Goal: Task Accomplishment & Management: Use online tool/utility

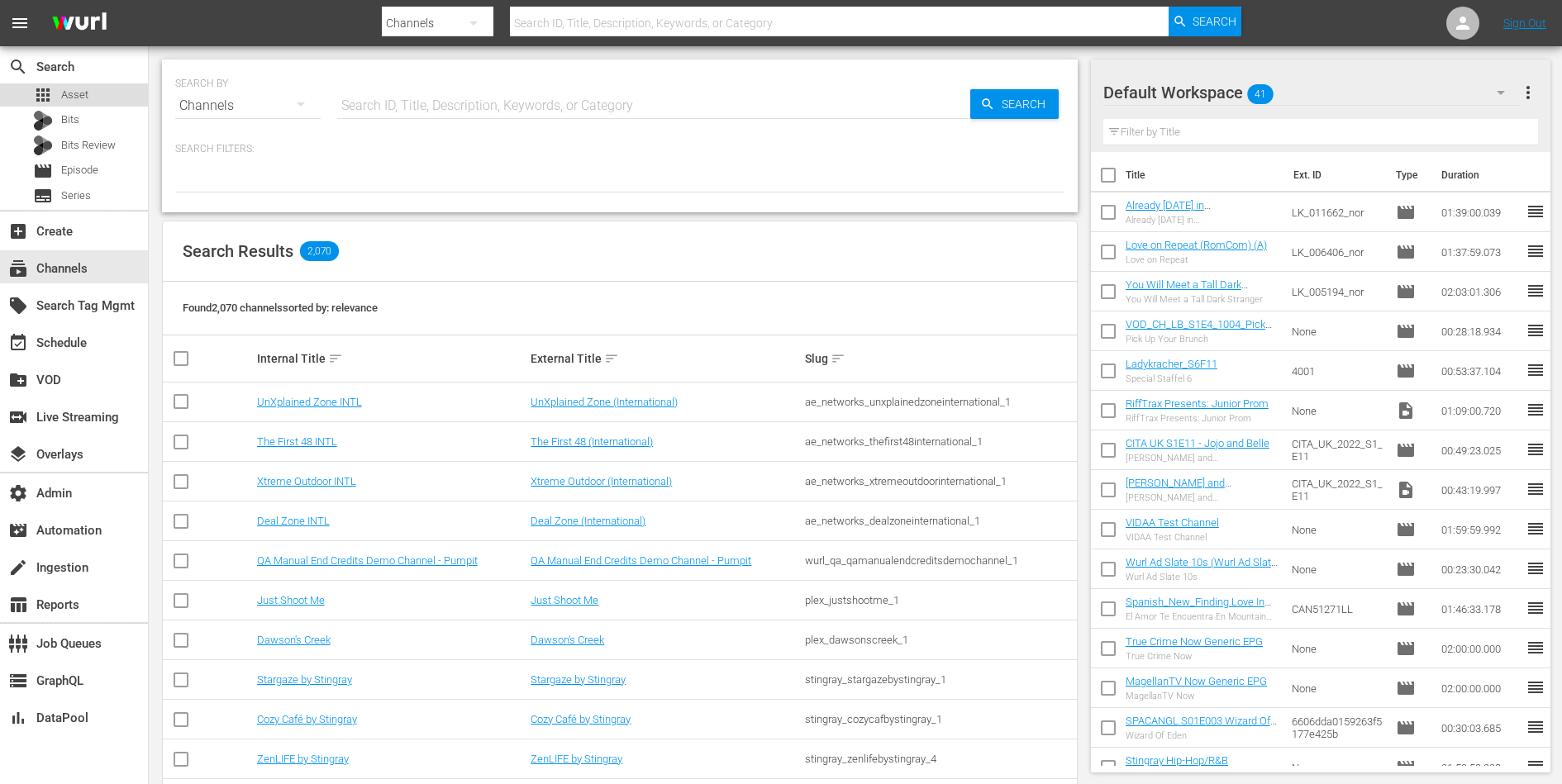
click at [101, 103] on div "apps Asset" at bounding box center [74, 95] width 148 height 23
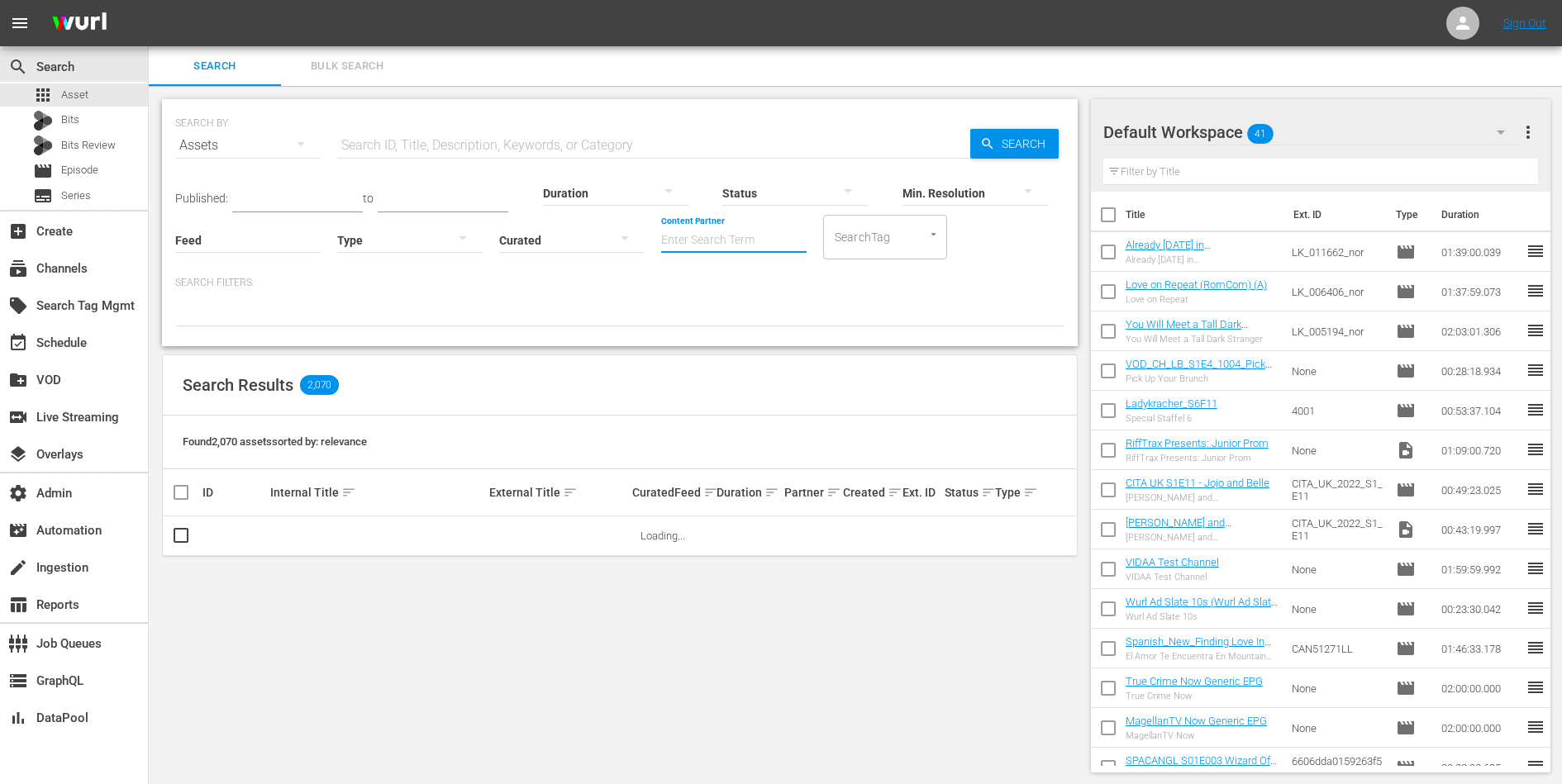
click at [692, 232] on input "Content Partner" at bounding box center [734, 241] width 145 height 60
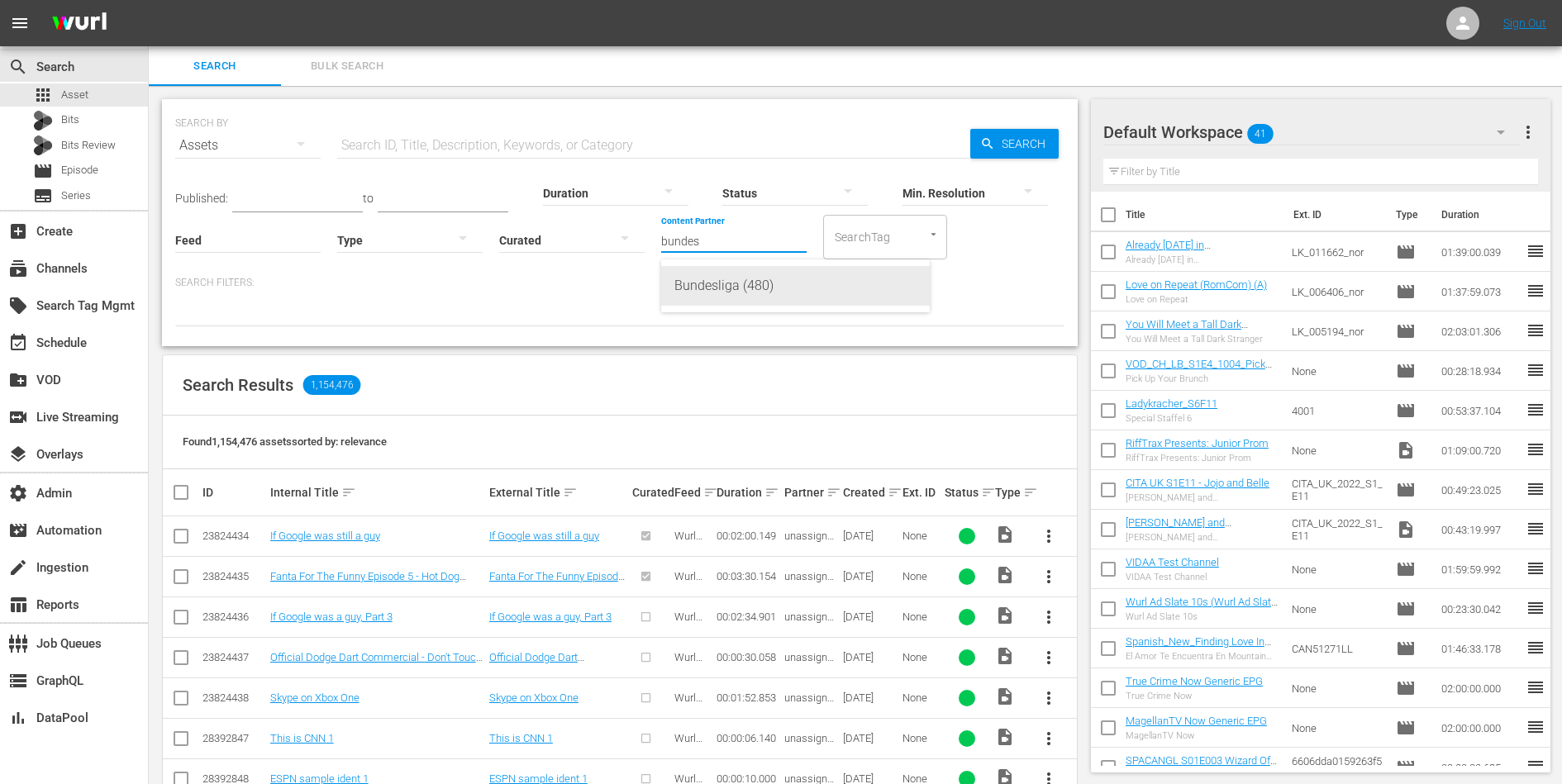
click at [713, 298] on div "Bundesliga (480)" at bounding box center [796, 285] width 242 height 40
type input "Bundesliga (480)"
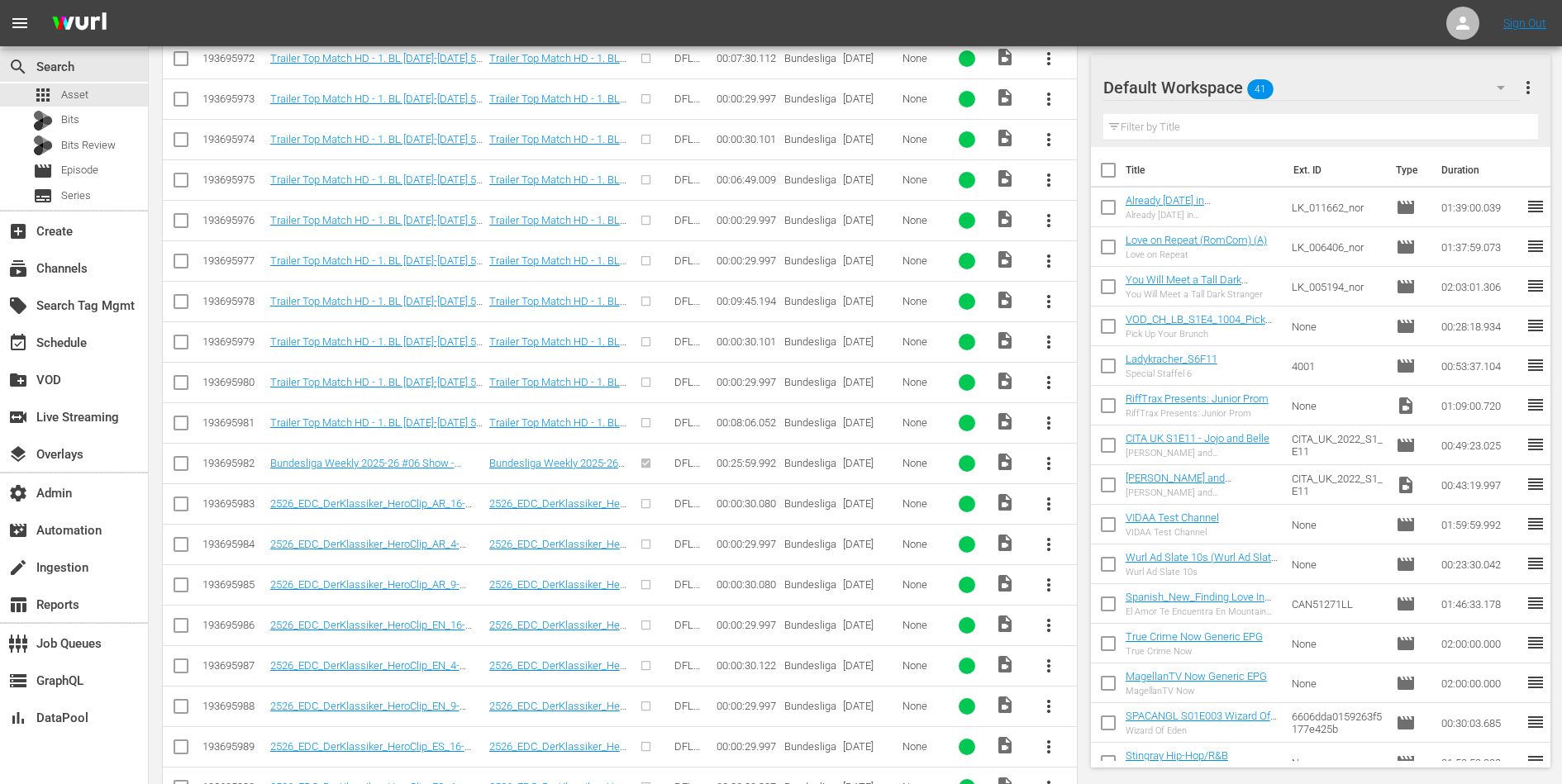
scroll to position [1333, 0]
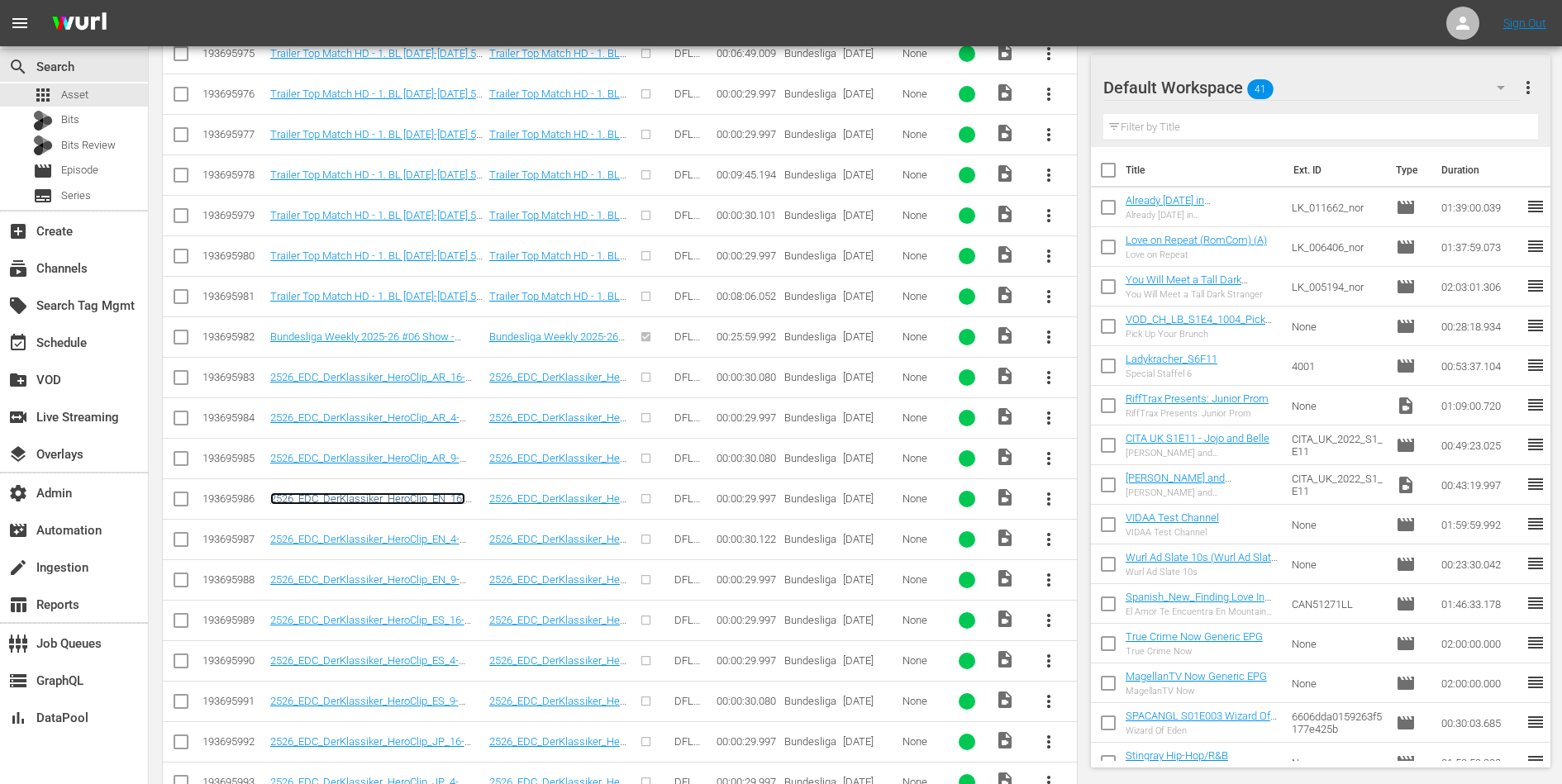
click at [364, 492] on link "2526_EDC_DerKlassiker_HeroClip_EN_16-9_30s_2.0_H264_15Mbit" at bounding box center [367, 505] width 195 height 25
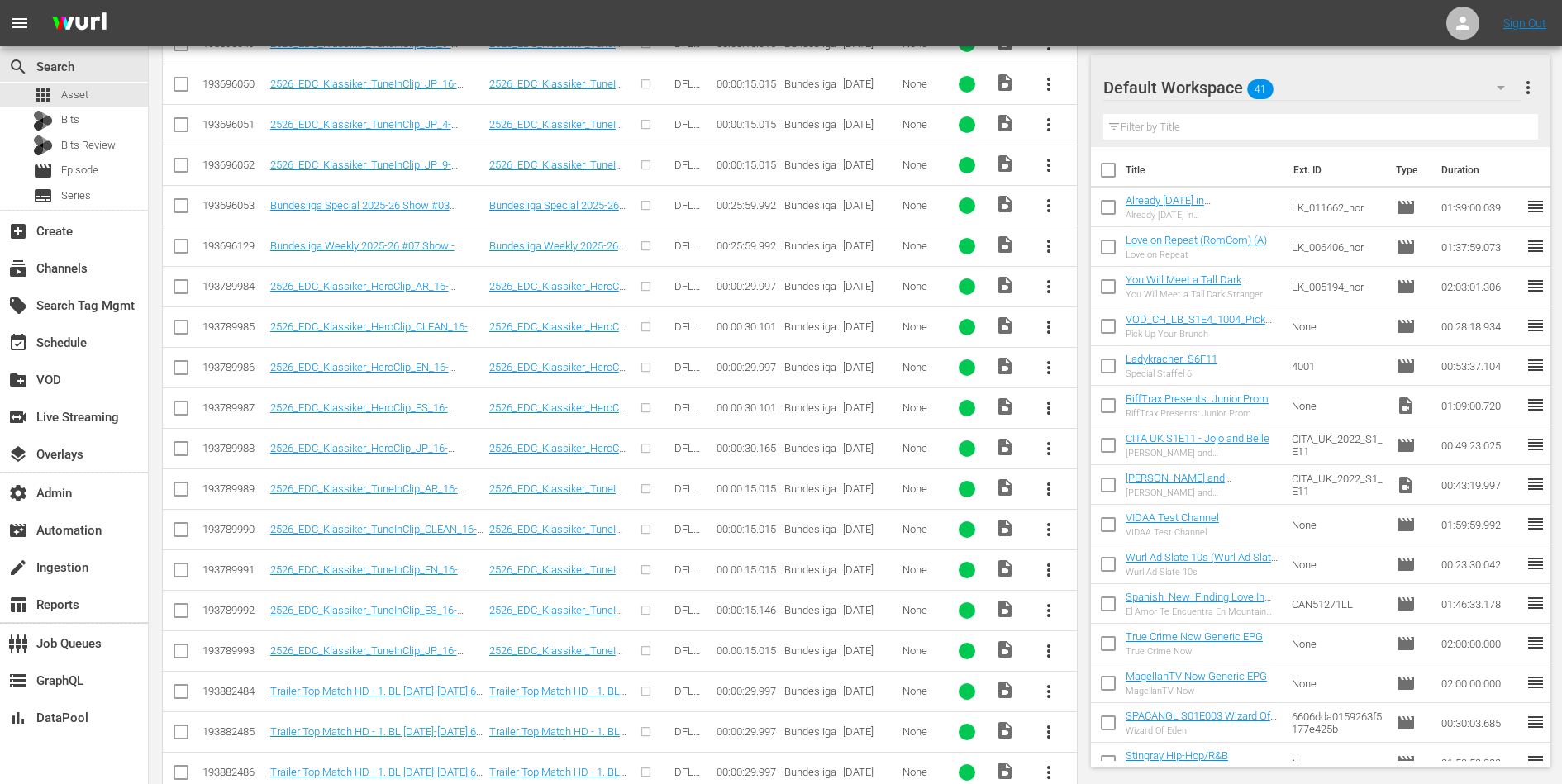
scroll to position [4306, 0]
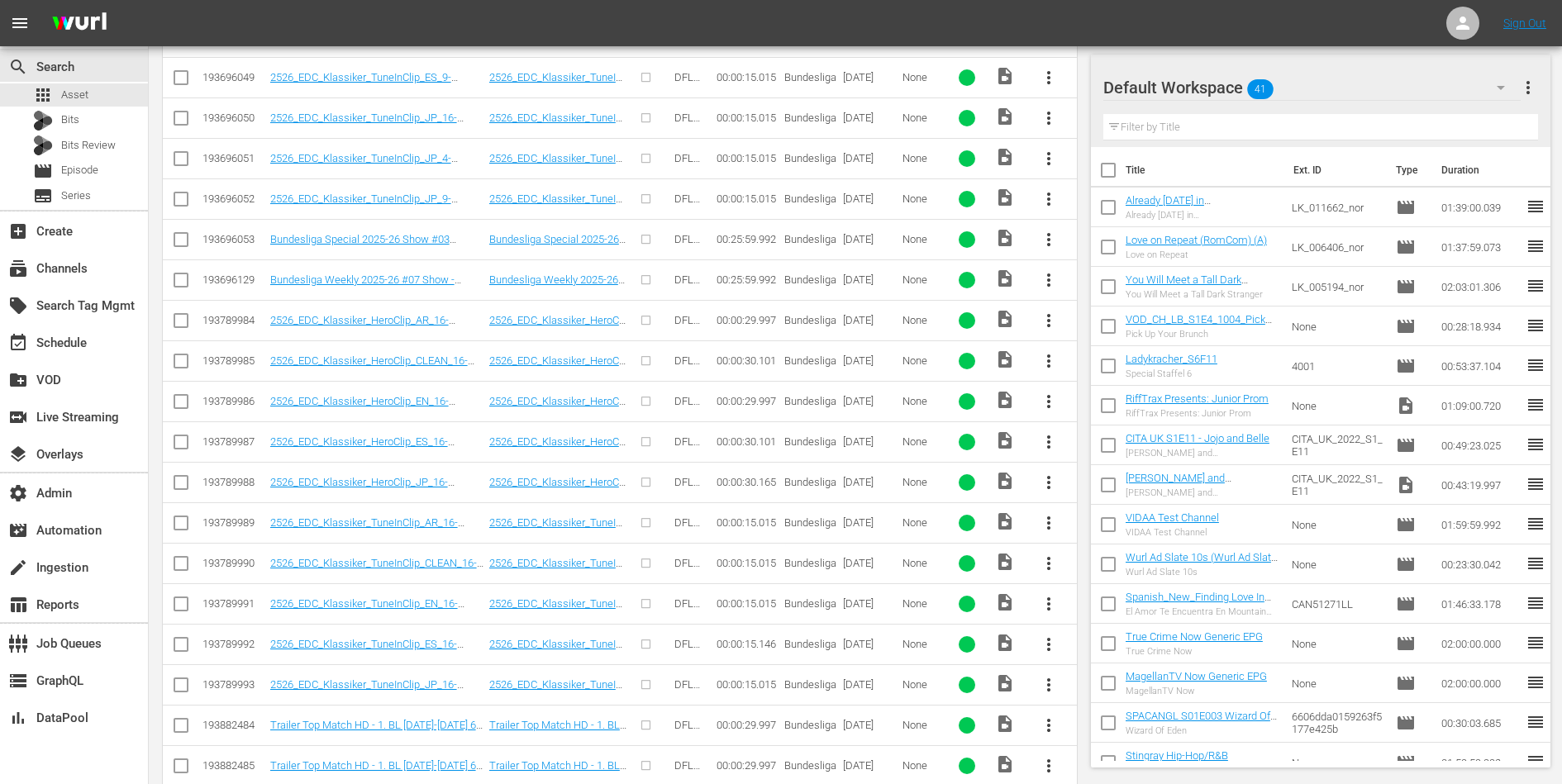
click at [366, 381] on td "2526_EDC_Klassiker_HeroClip_EN_16-9_30s_MXF XDCAM HD422" at bounding box center [377, 402] width 219 height 41
click at [363, 395] on link "2526_EDC_Klassiker_HeroClip_EN_16-9_30s_MXF XDCAM HD422" at bounding box center [359, 407] width 179 height 25
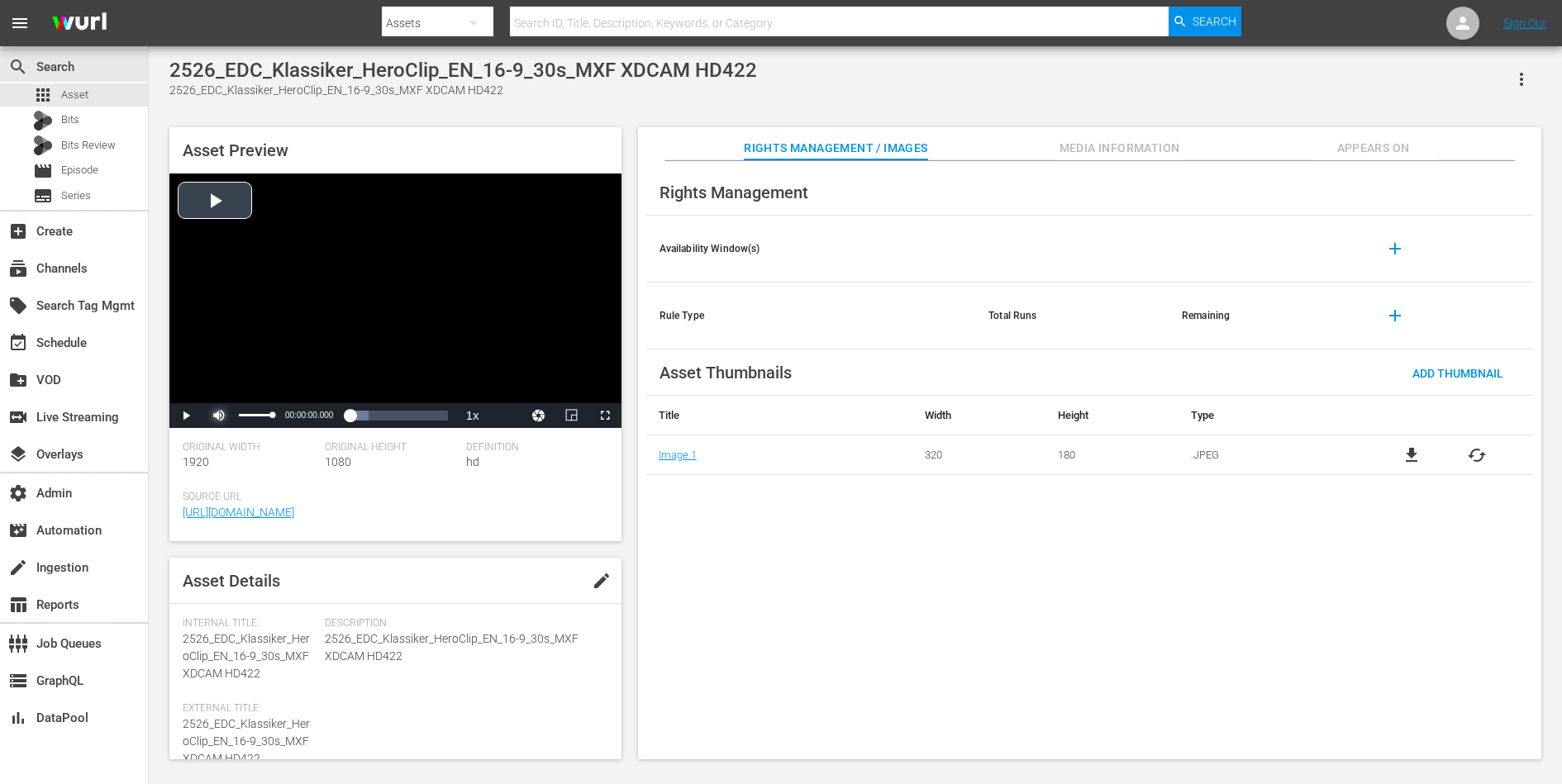
click at [219, 416] on span "Video Player" at bounding box center [219, 416] width 0 height 0
click at [186, 416] on span "Video Player" at bounding box center [186, 416] width 0 height 0
click at [345, 414] on div "Loaded : 39.90% 00:00:07.090 00:00:00.748" at bounding box center [378, 416] width 139 height 17
click at [186, 416] on span "Video Player" at bounding box center [186, 416] width 0 height 0
click at [1142, 154] on span "Media Information" at bounding box center [1120, 148] width 124 height 20
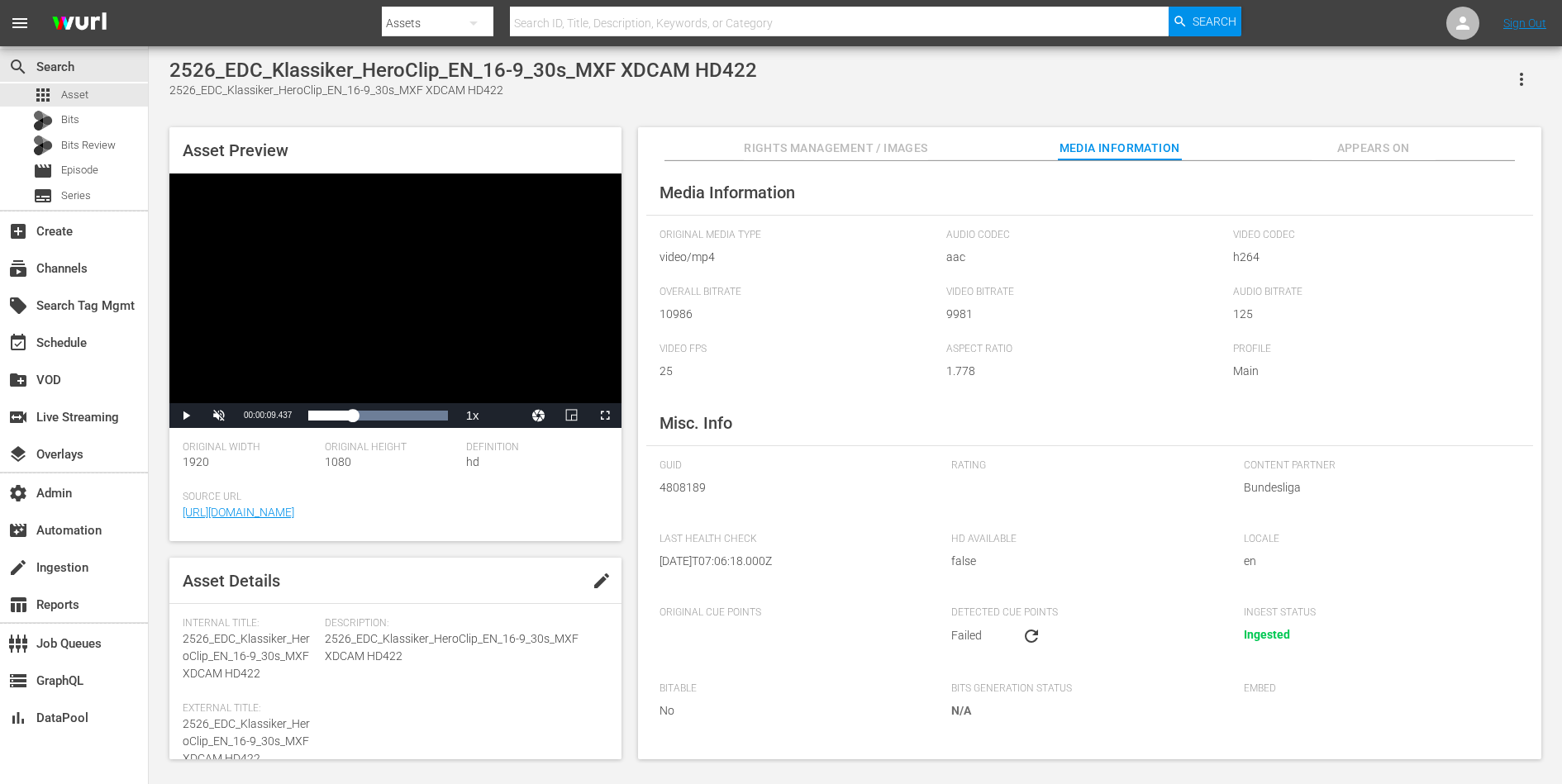
click at [639, 505] on div "Media Information Original Media Type video/mp4 Audio Codec aac Video Codec h26…" at bounding box center [1089, 461] width 903 height 599
click at [186, 416] on span "Video Player" at bounding box center [186, 416] width 0 height 0
click at [219, 416] on span "Video Player" at bounding box center [219, 416] width 0 height 0
click at [186, 416] on span "Video Player" at bounding box center [186, 416] width 0 height 0
click at [266, 308] on div "Video Player" at bounding box center [395, 288] width 452 height 230
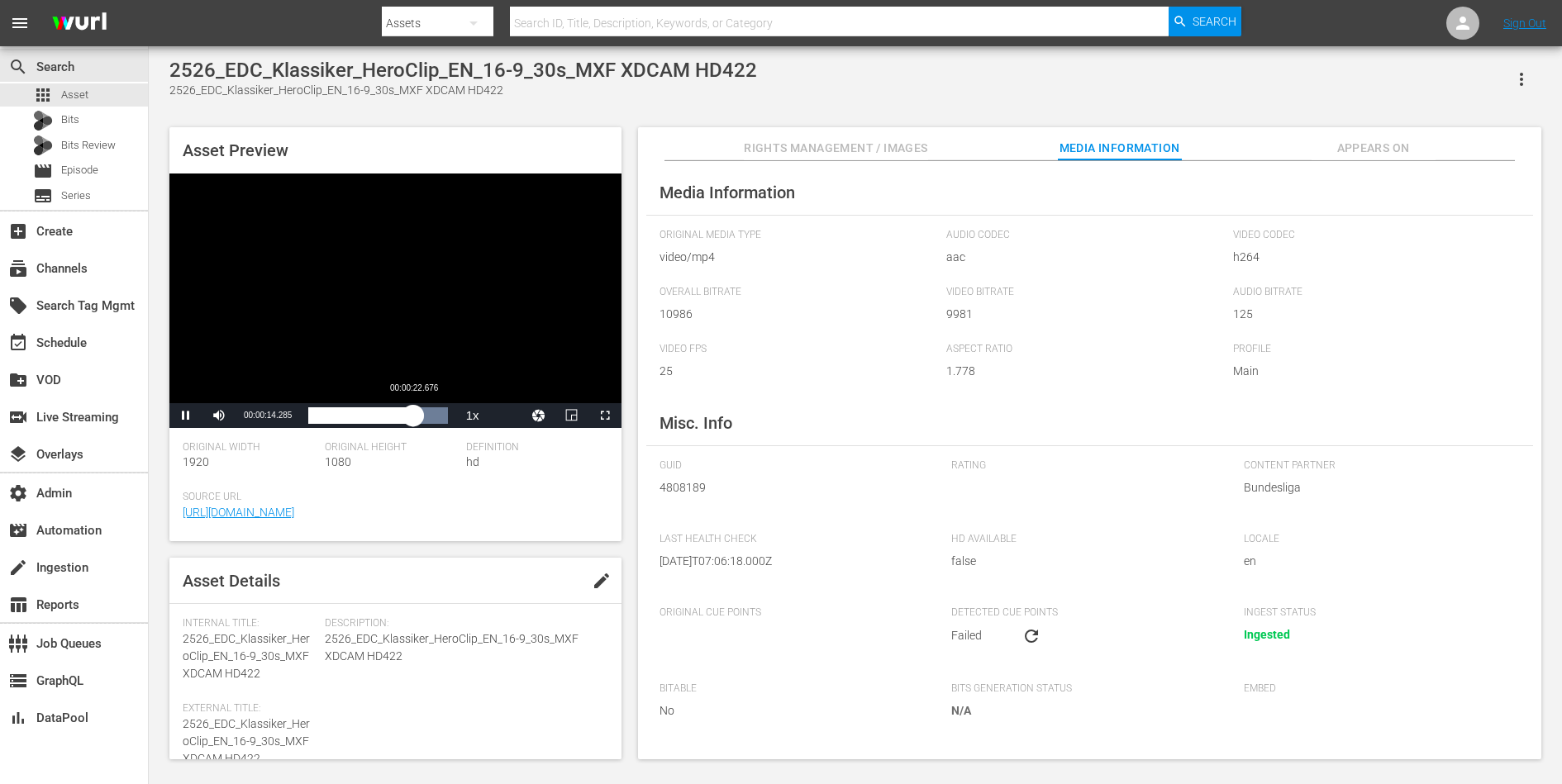
click at [413, 416] on div "Loaded : 100.00% 00:00:22.676 00:00:14.344" at bounding box center [378, 416] width 139 height 17
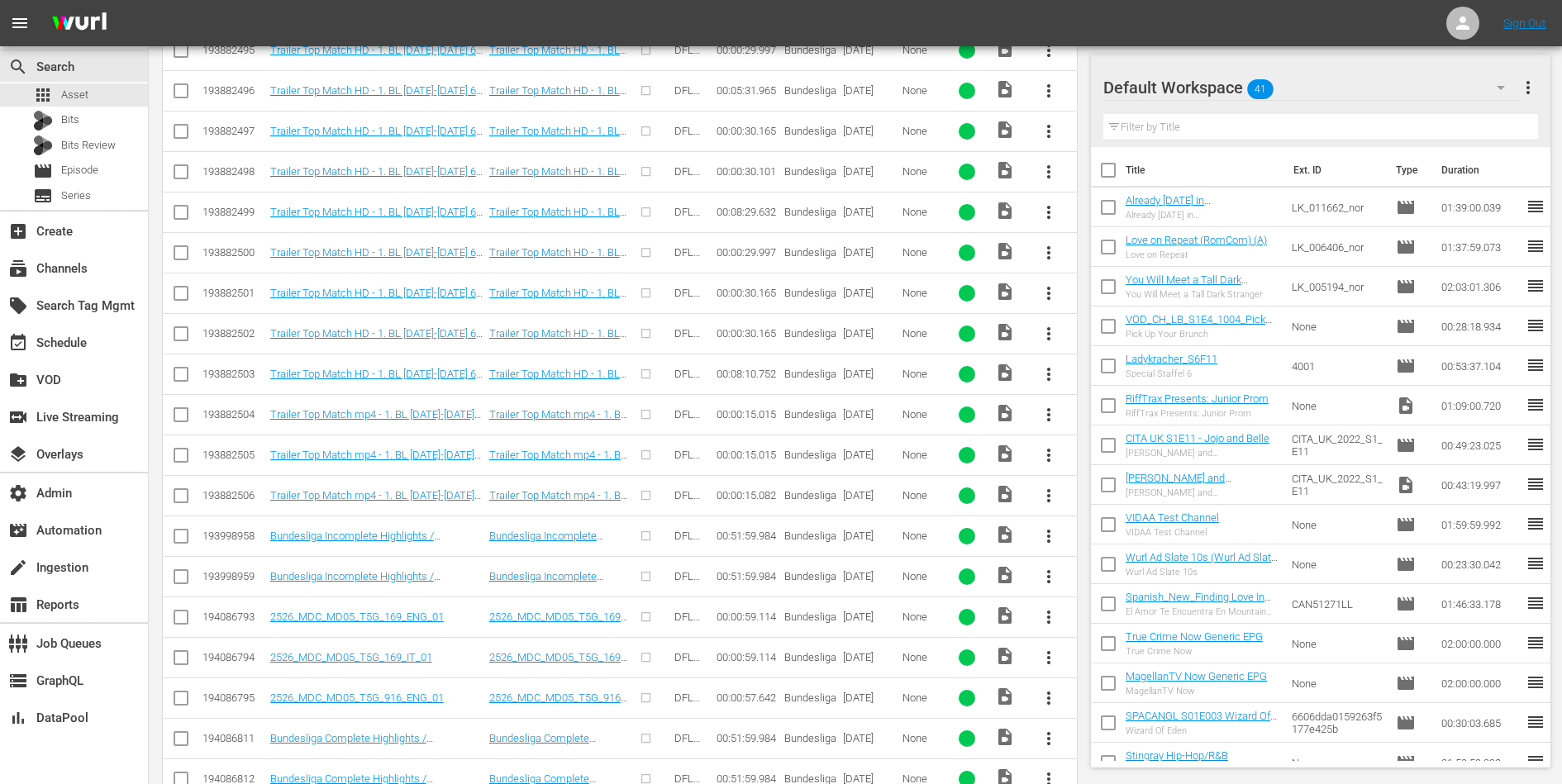
scroll to position [5366, 0]
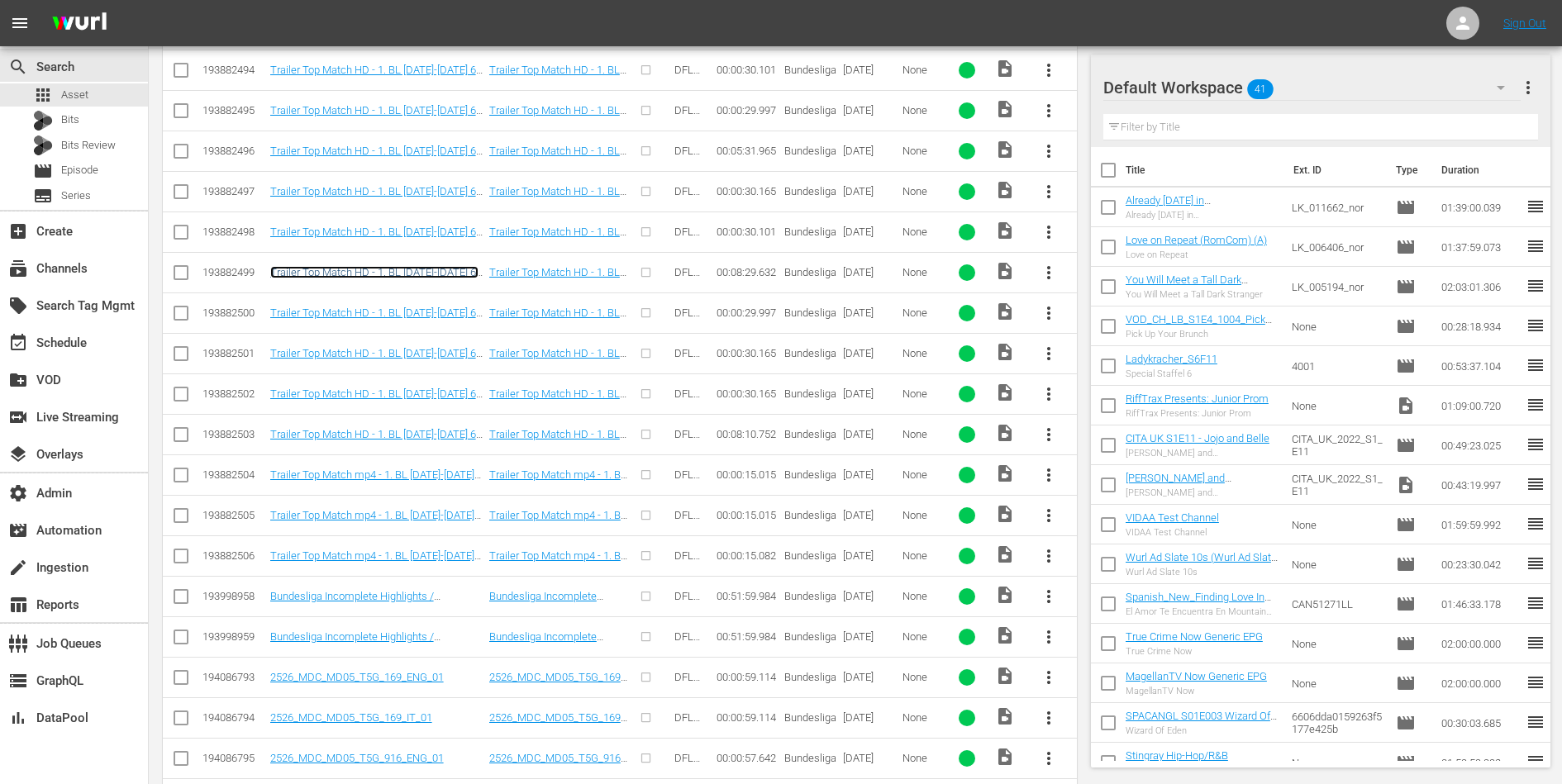
click at [355, 266] on link "Trailer Top Match HD - 1. BL 2025-2026 6. Matchday TSG Hoffenheim vs. 1. FC Köl…" at bounding box center [374, 285] width 208 height 37
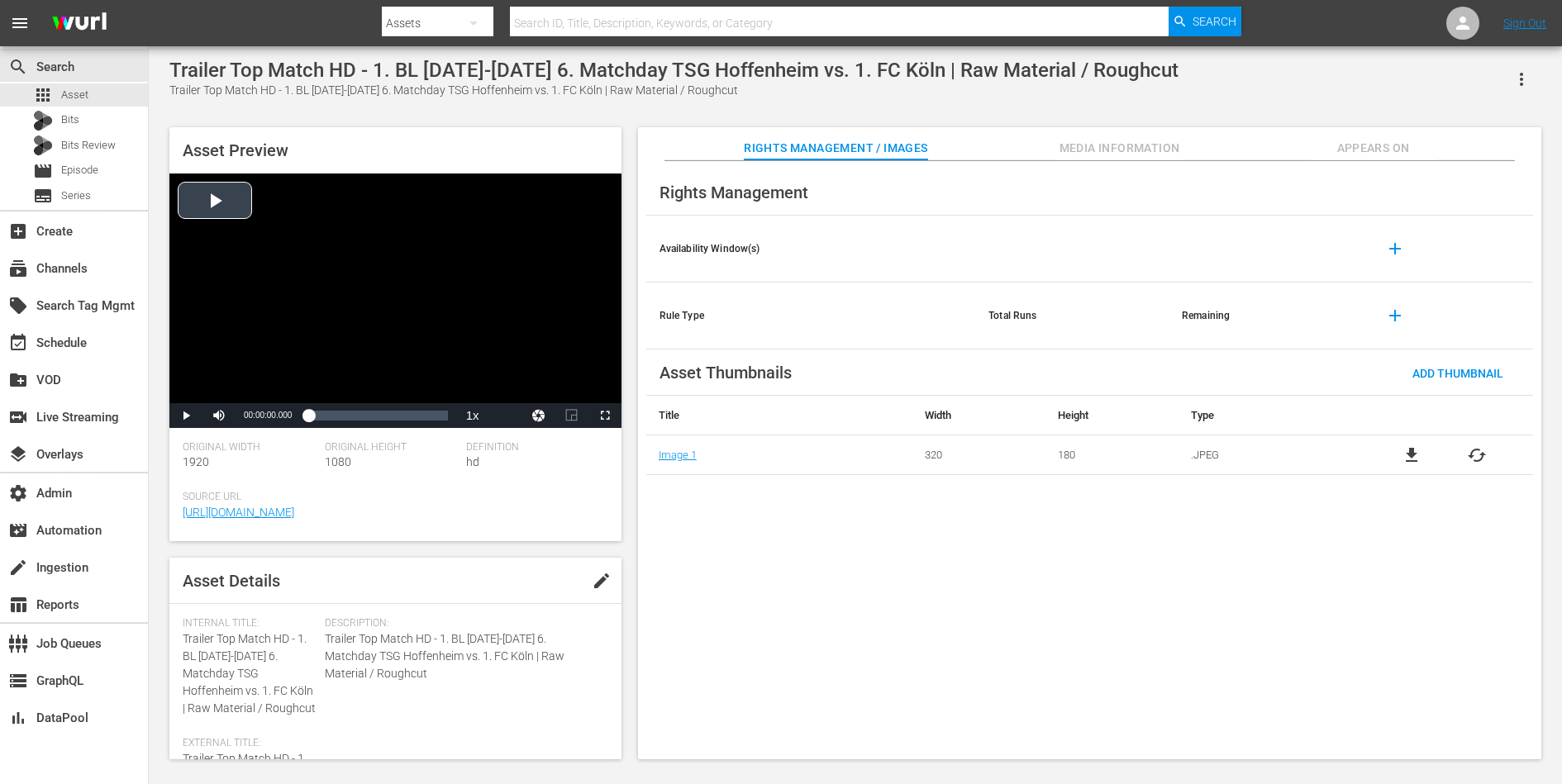
click at [341, 259] on div "Video Player" at bounding box center [395, 288] width 452 height 230
click at [354, 416] on div "Loaded : 4.70% 00:02:49.877 00:00:00.930" at bounding box center [378, 416] width 139 height 17
click at [400, 416] on div "Loaded : 36.50% 00:05:36.721 00:02:50.696" at bounding box center [378, 416] width 139 height 17
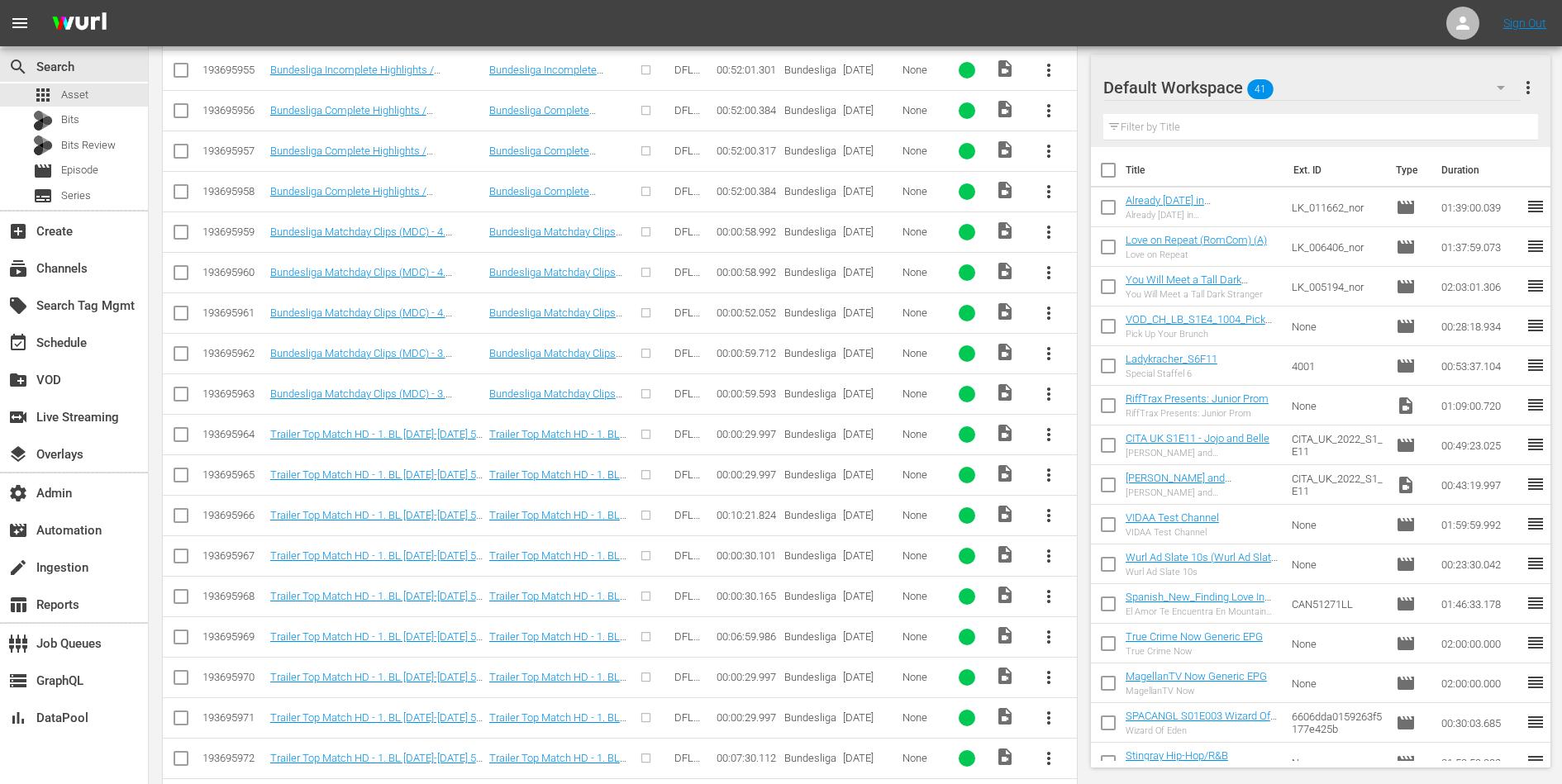
scroll to position [513, 0]
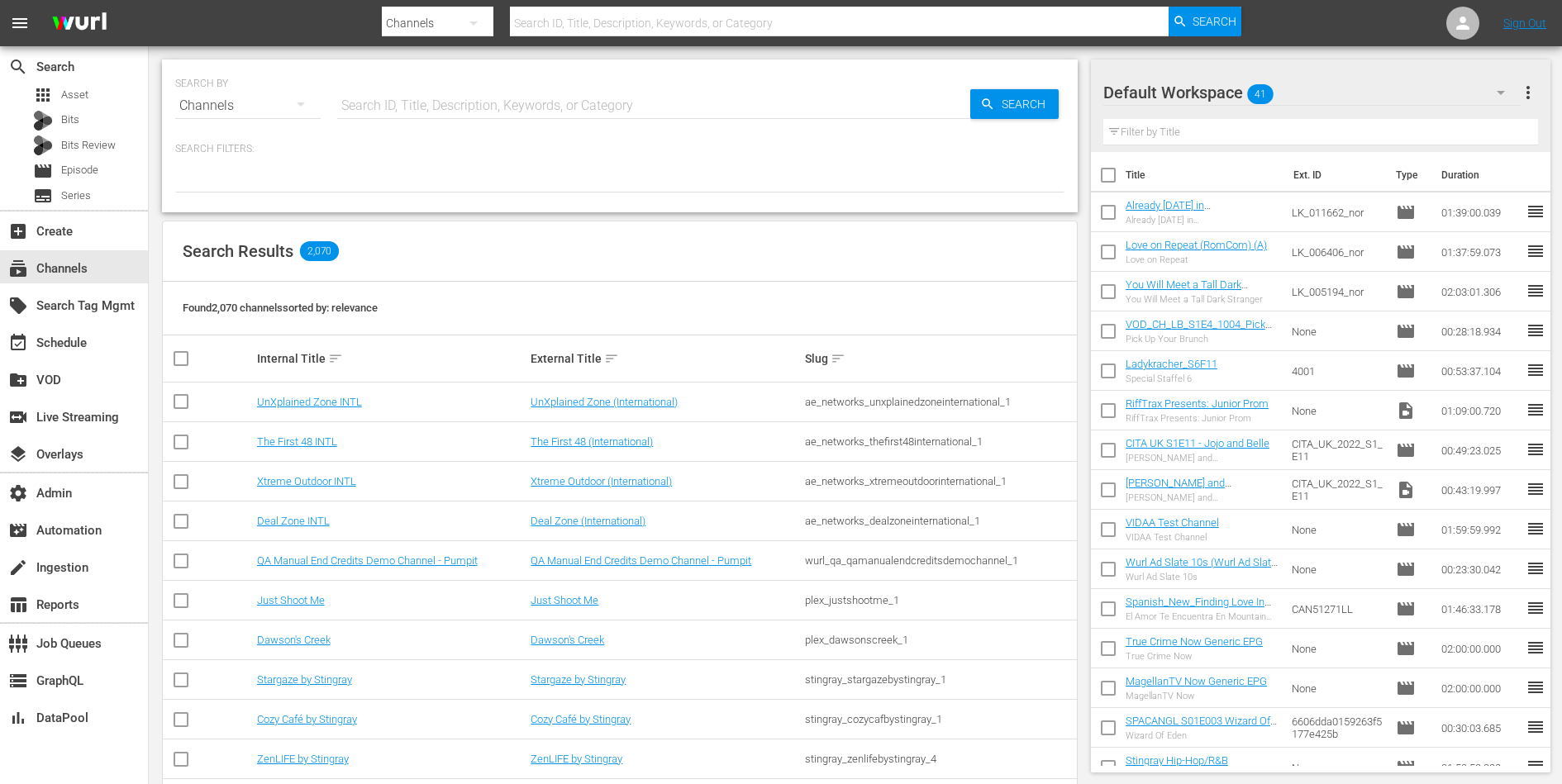
click at [437, 105] on input "text" at bounding box center [654, 106] width 633 height 40
type input "saving hope"
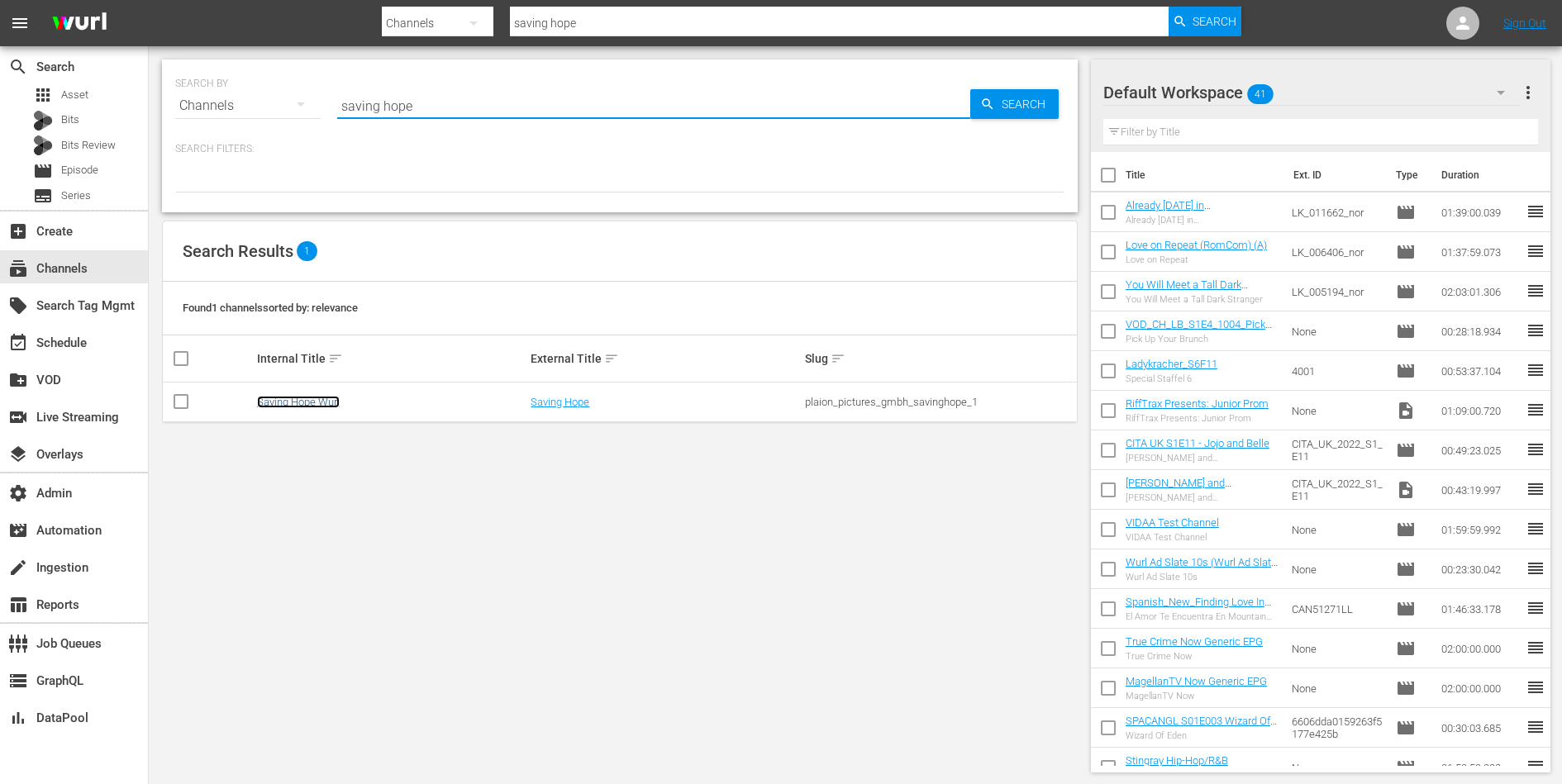
click at [292, 402] on link "Saving Hope Wurl" at bounding box center [299, 402] width 83 height 12
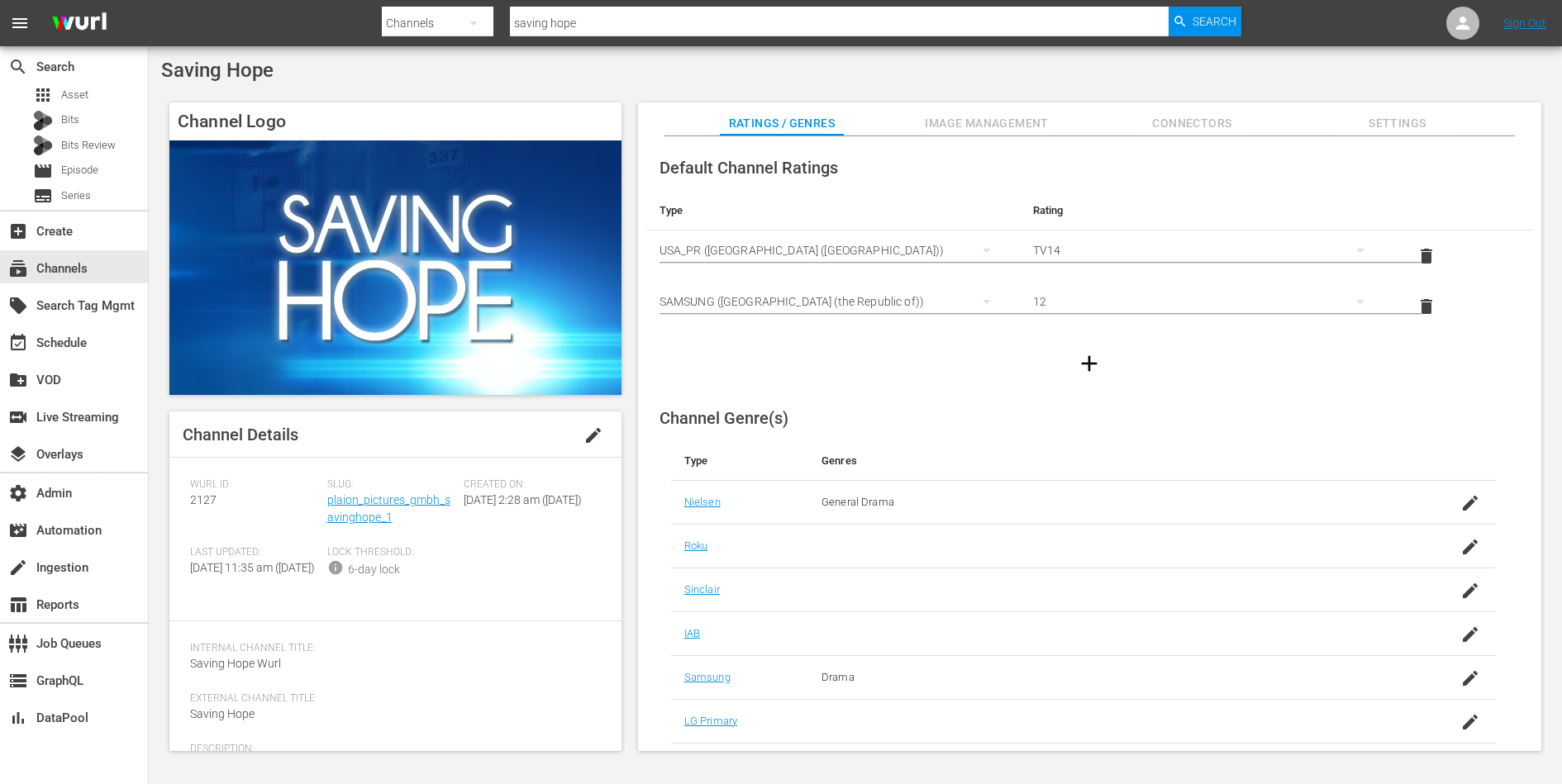
click at [984, 141] on div "Default Channel Ratings Type Rating Select Rating Type USA_PR (United States of…" at bounding box center [1089, 444] width 903 height 616
click at [984, 138] on div "Default Channel Ratings Type Rating Select Rating Type USA_PR (United States of…" at bounding box center [1089, 444] width 903 height 616
click at [983, 122] on span "Image Management" at bounding box center [987, 123] width 124 height 20
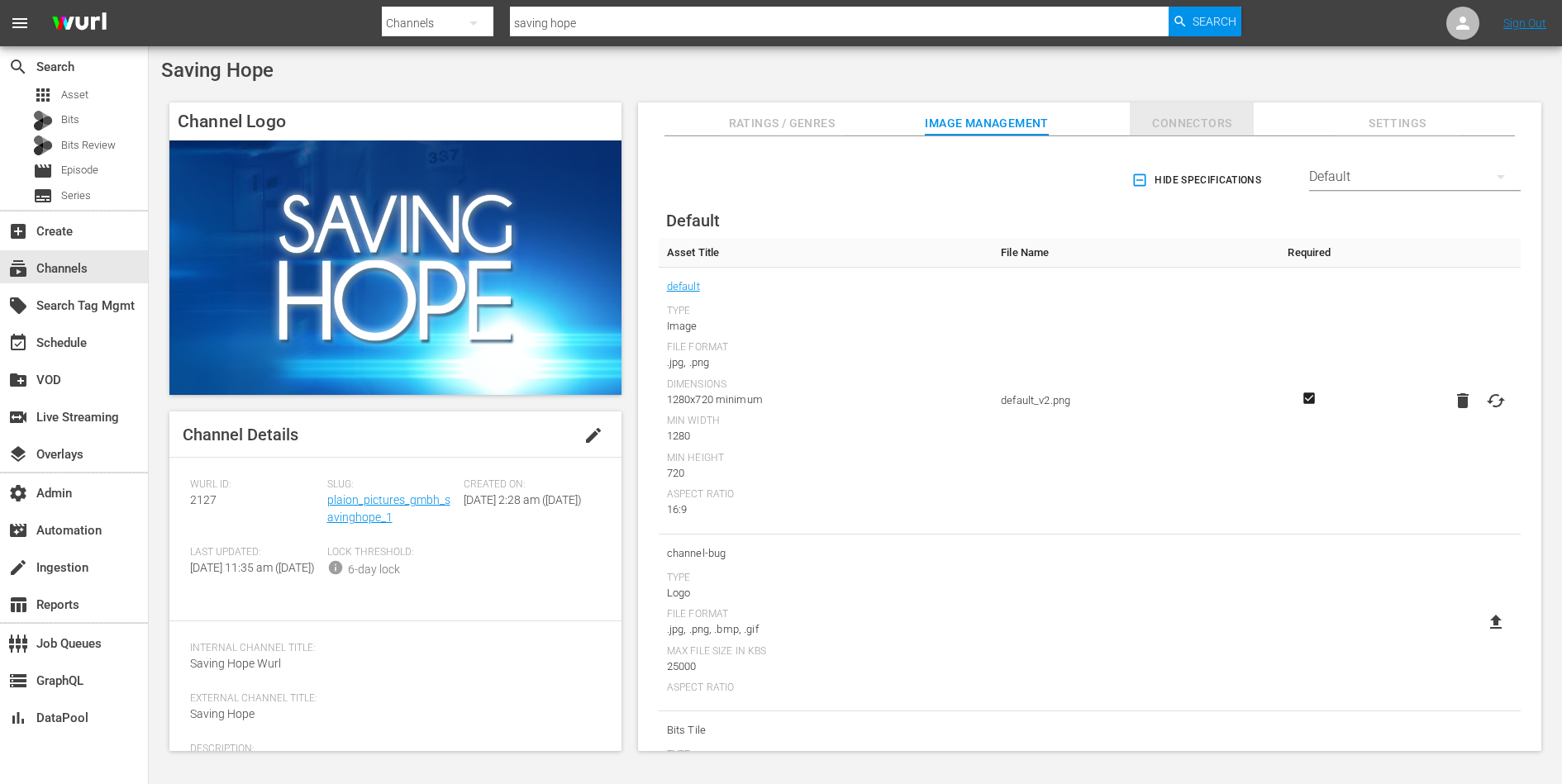
click at [1187, 119] on span "Connectors" at bounding box center [1191, 123] width 124 height 20
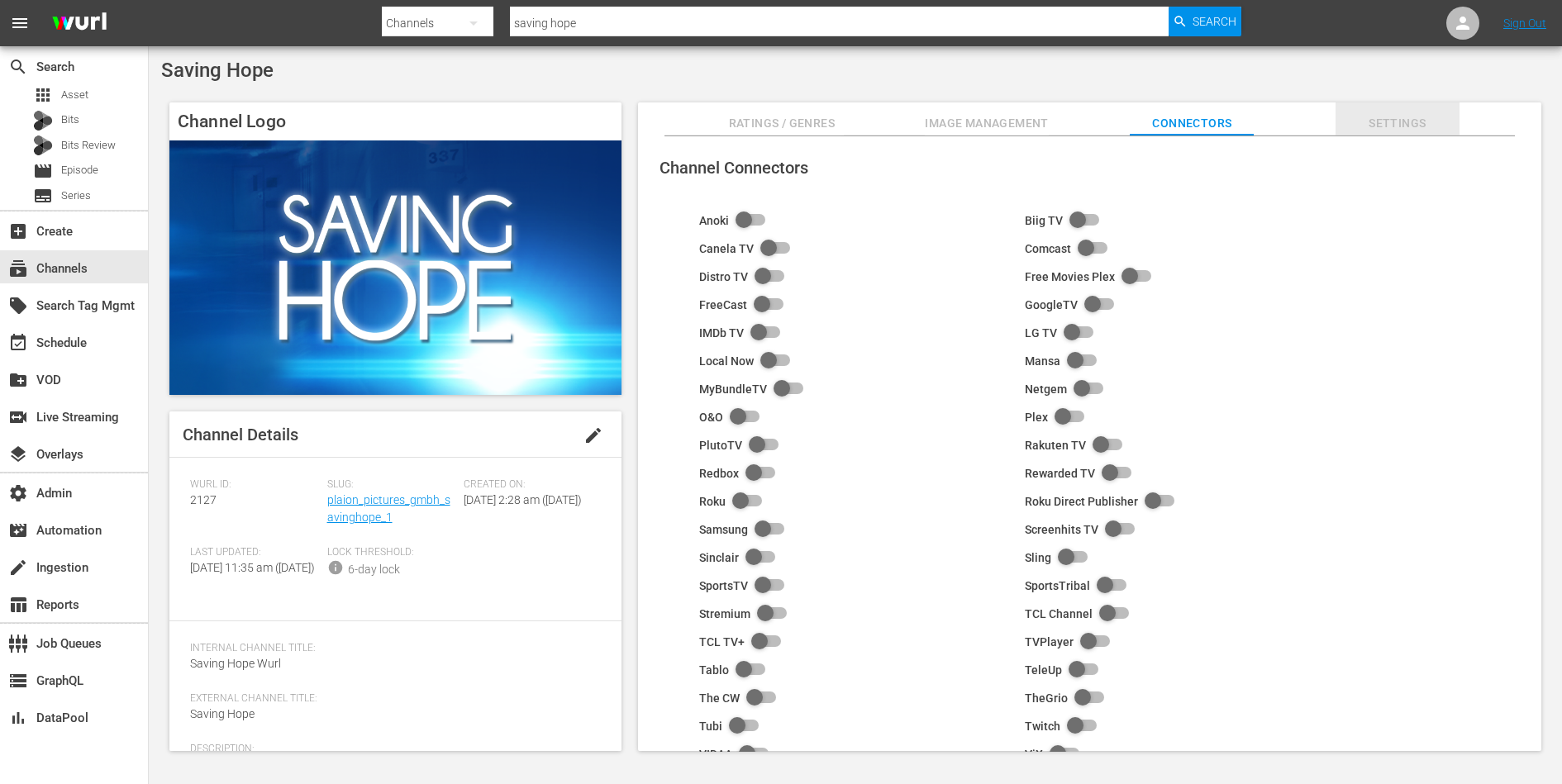
click at [1413, 129] on span "Settings" at bounding box center [1397, 123] width 124 height 20
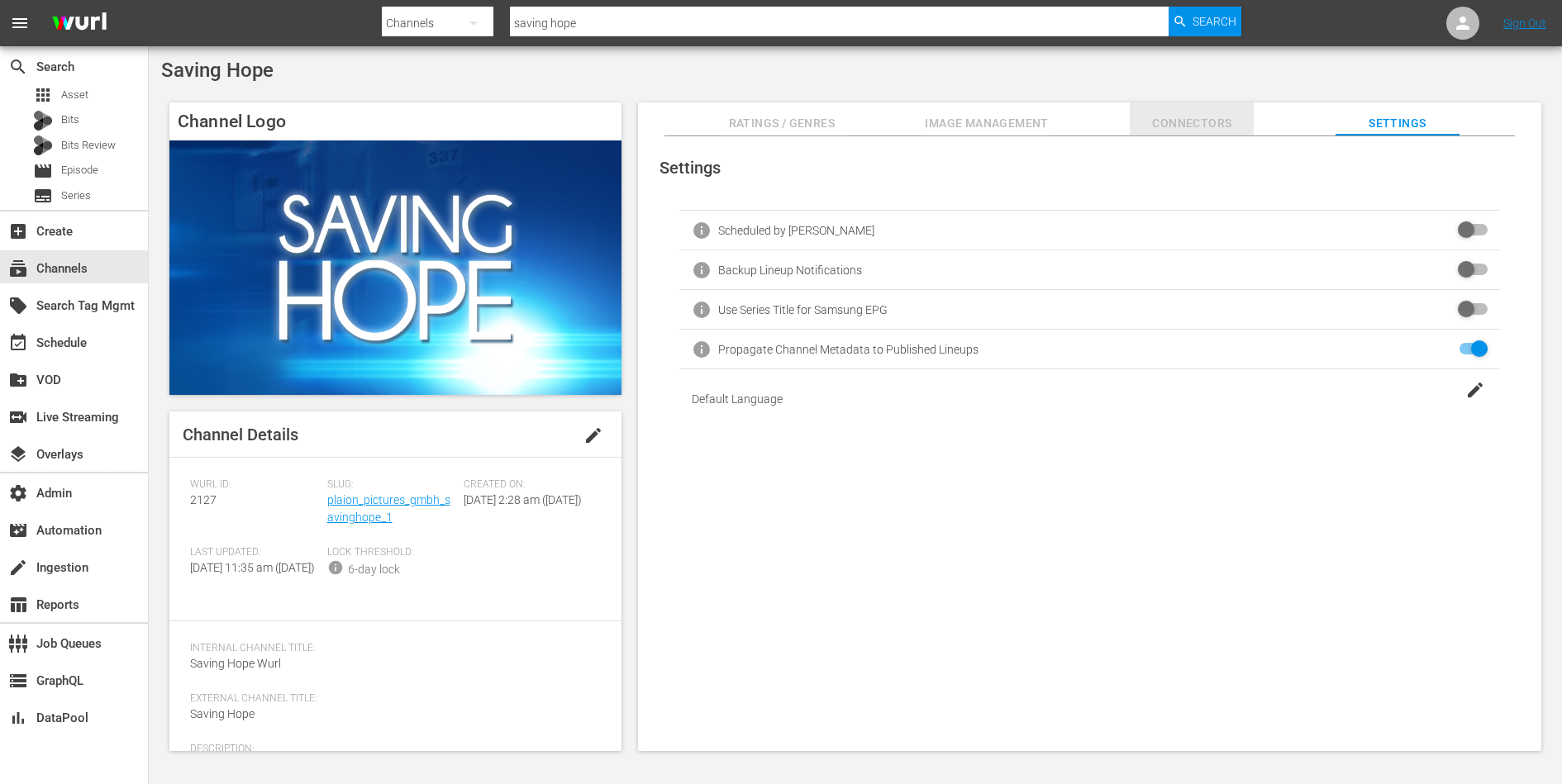
click at [1221, 122] on span "Connectors" at bounding box center [1191, 123] width 124 height 20
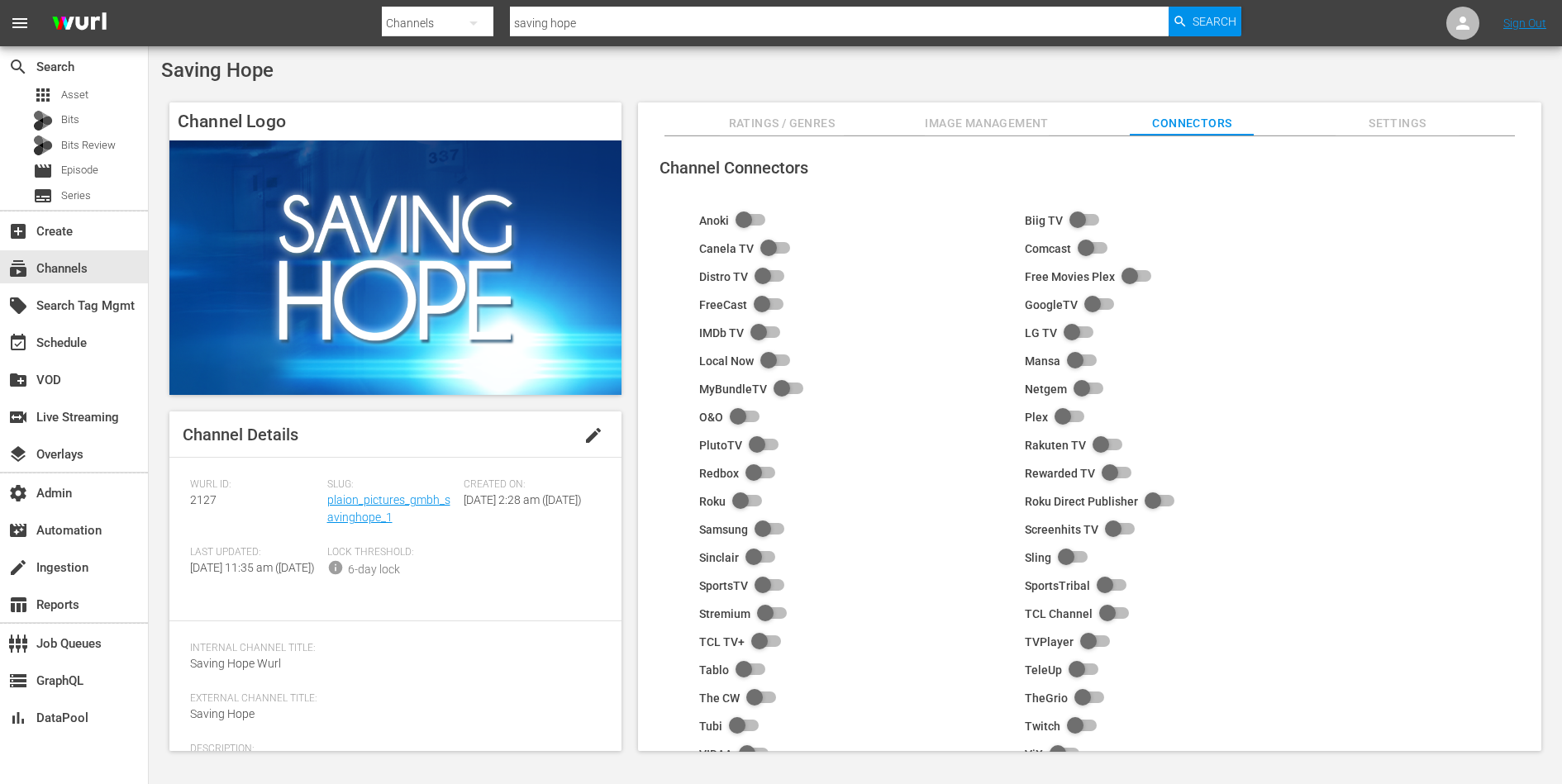
scroll to position [104, 0]
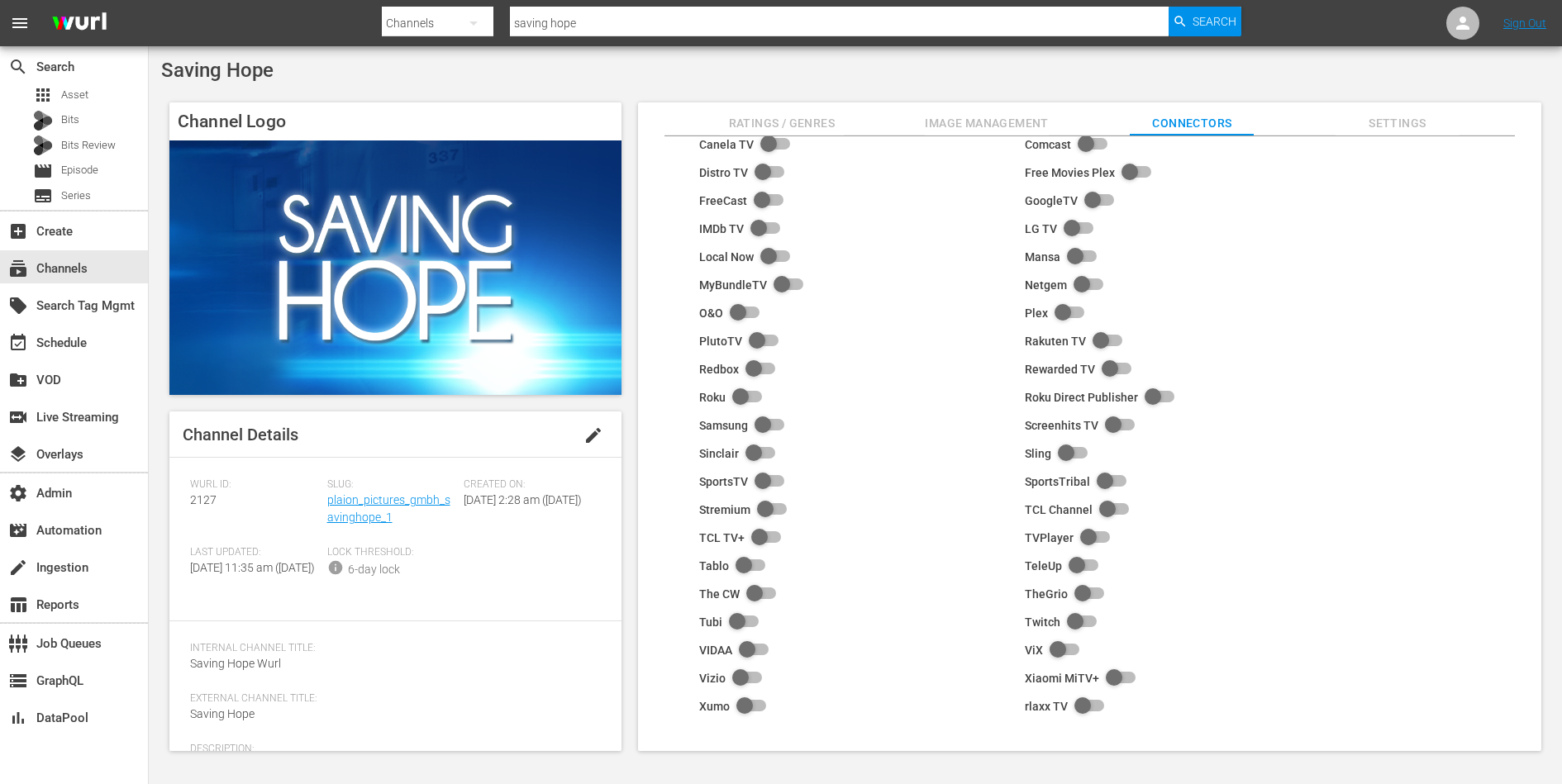
click at [982, 119] on span "Image Management" at bounding box center [987, 123] width 124 height 20
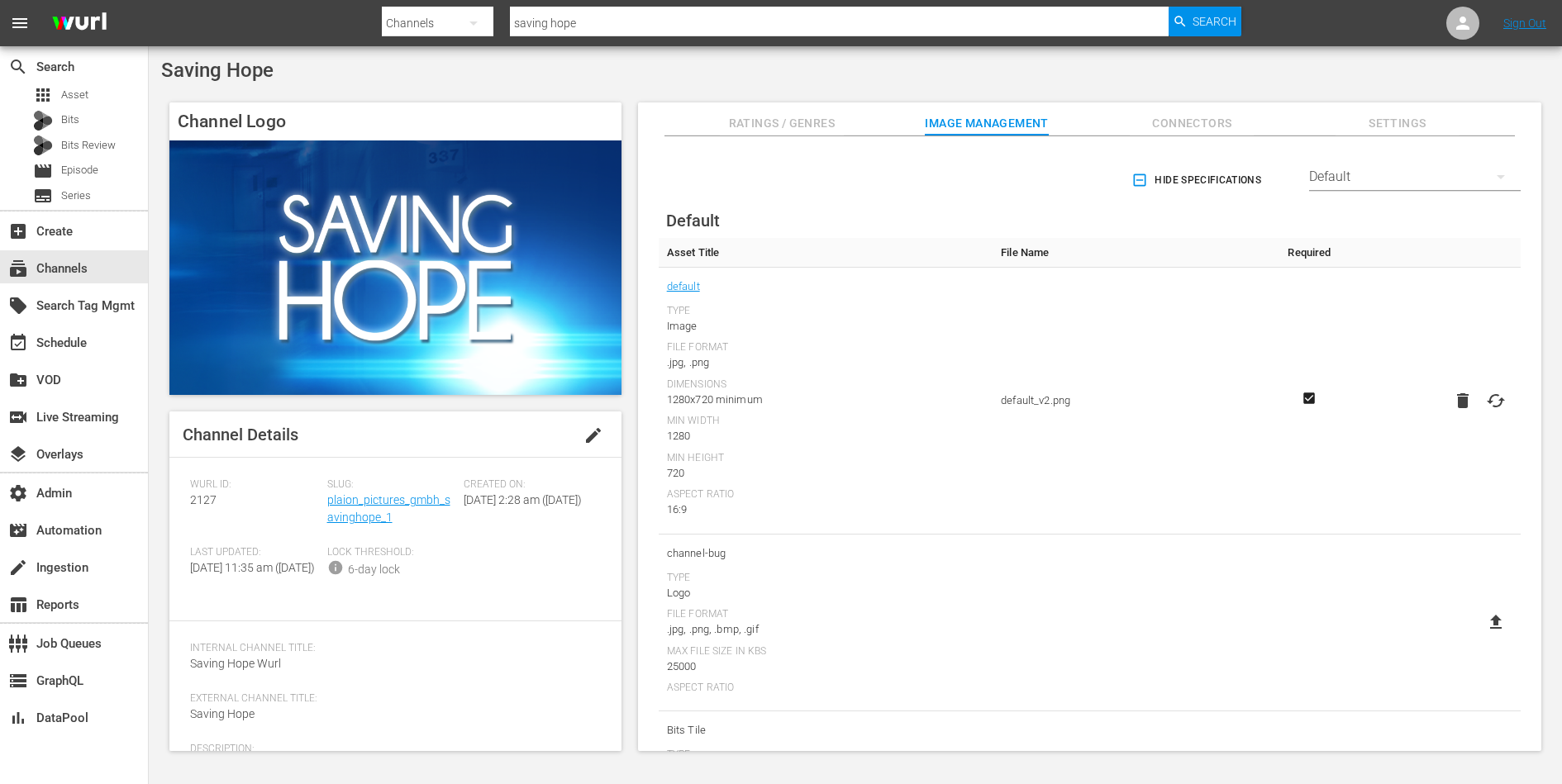
click at [791, 118] on span "Ratings / Genres" at bounding box center [781, 123] width 124 height 20
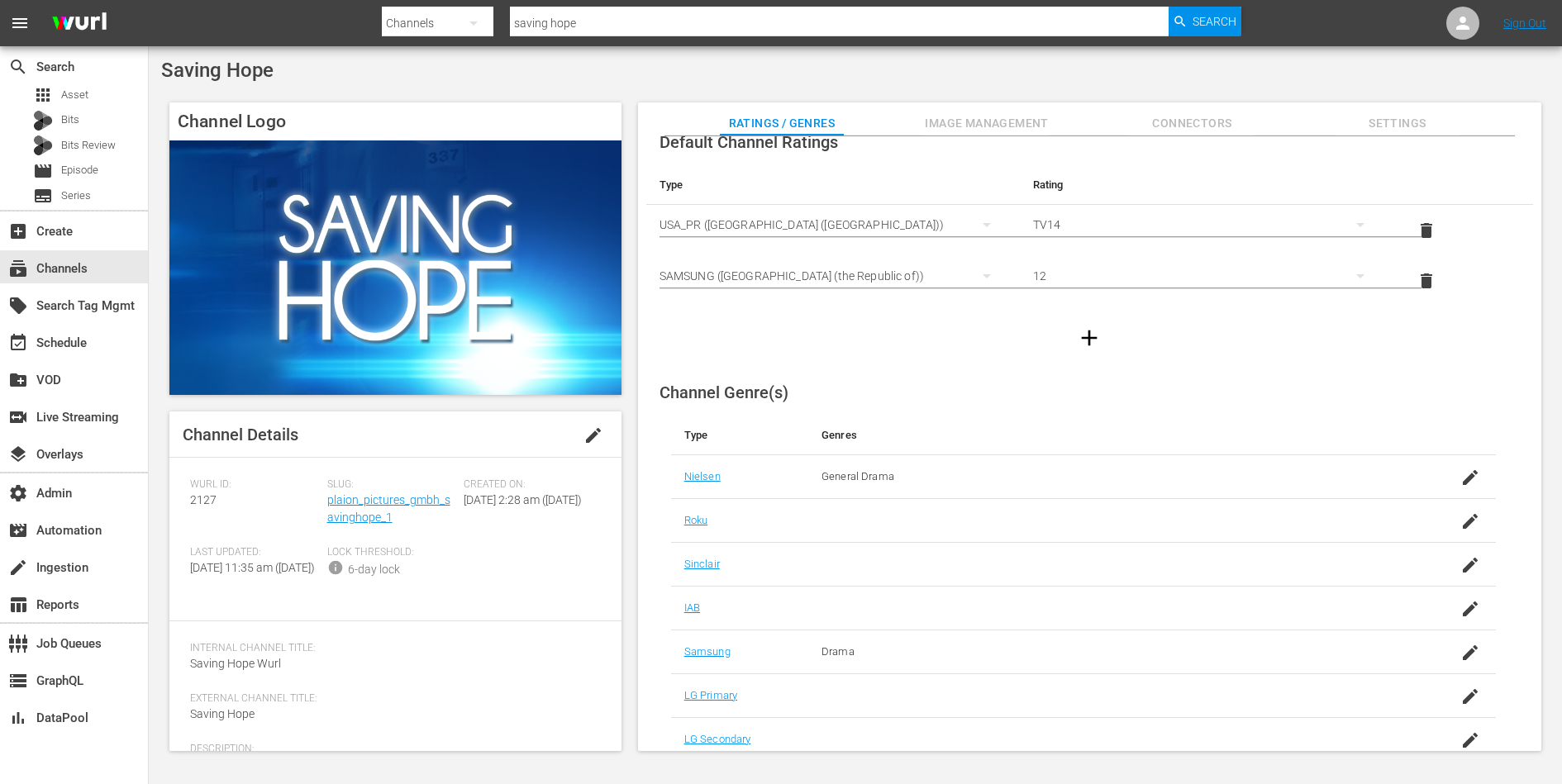
scroll to position [0, 0]
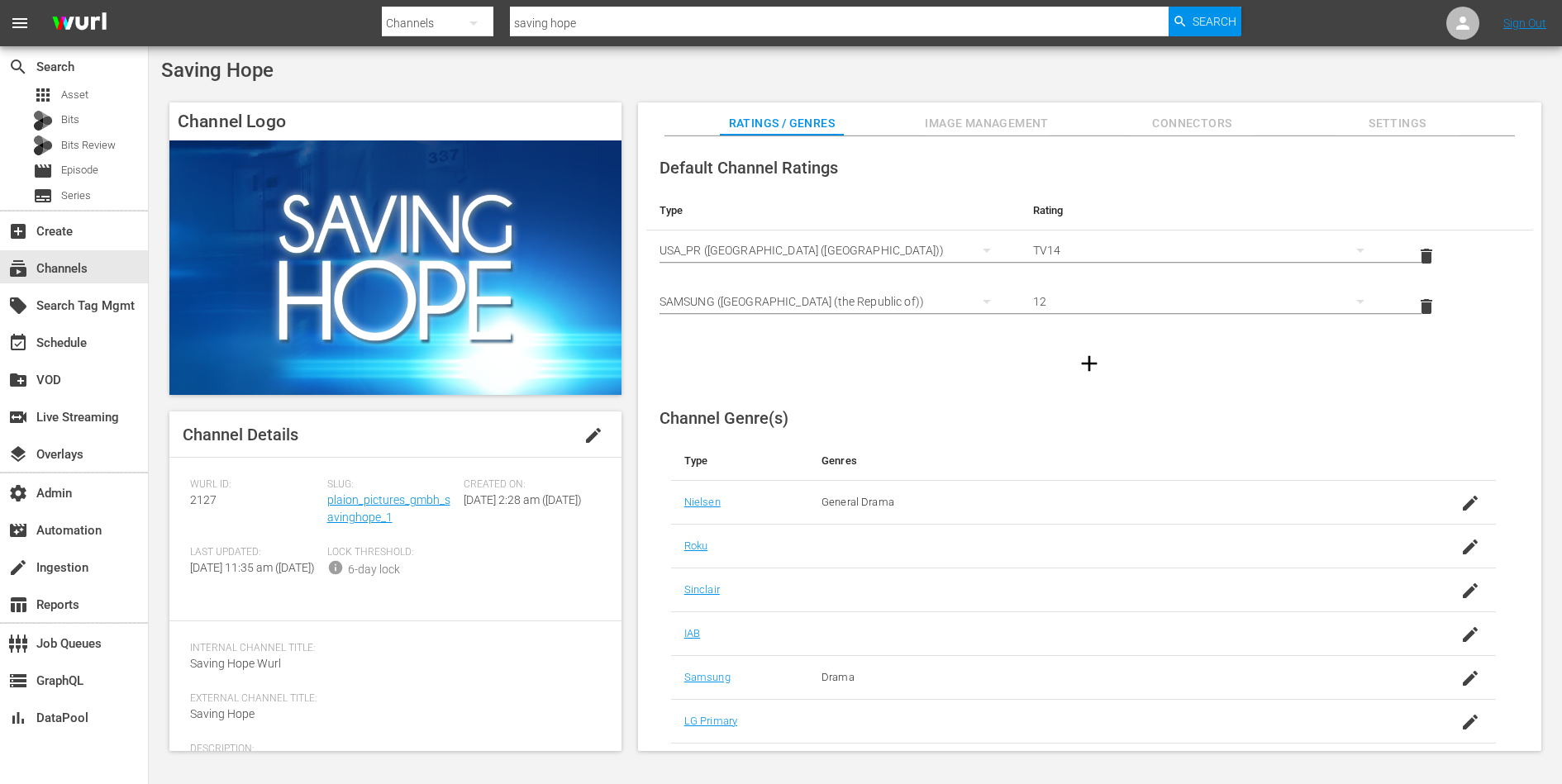
click at [983, 126] on span "Image Management" at bounding box center [987, 123] width 124 height 20
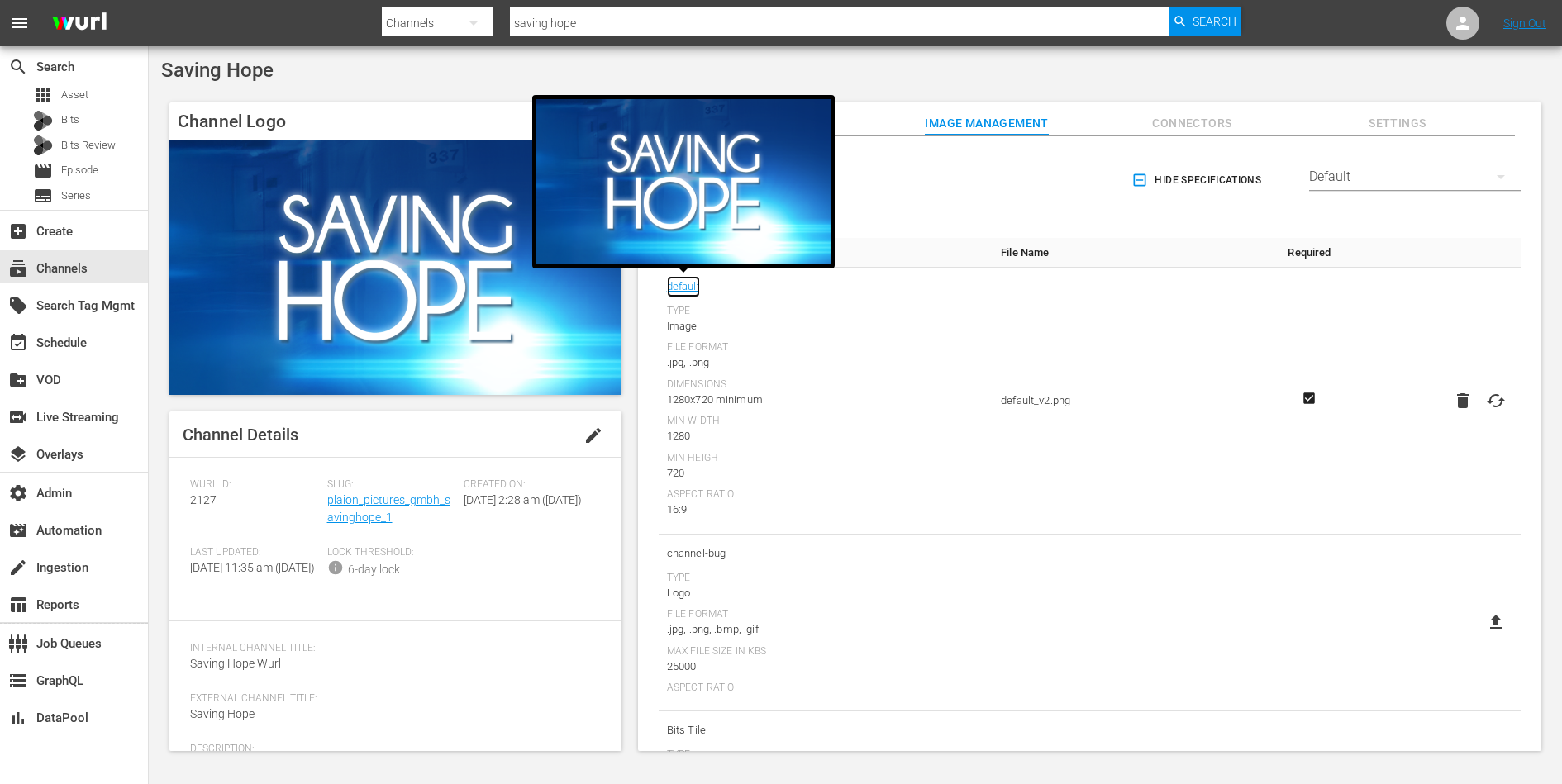
click at [689, 282] on link "default" at bounding box center [684, 286] width 33 height 21
click at [513, 586] on div "Wurl ID: 2127 Slug: plaion_pictures_gmbh_savinghope_1 Created On: Tue September…" at bounding box center [396, 539] width 411 height 122
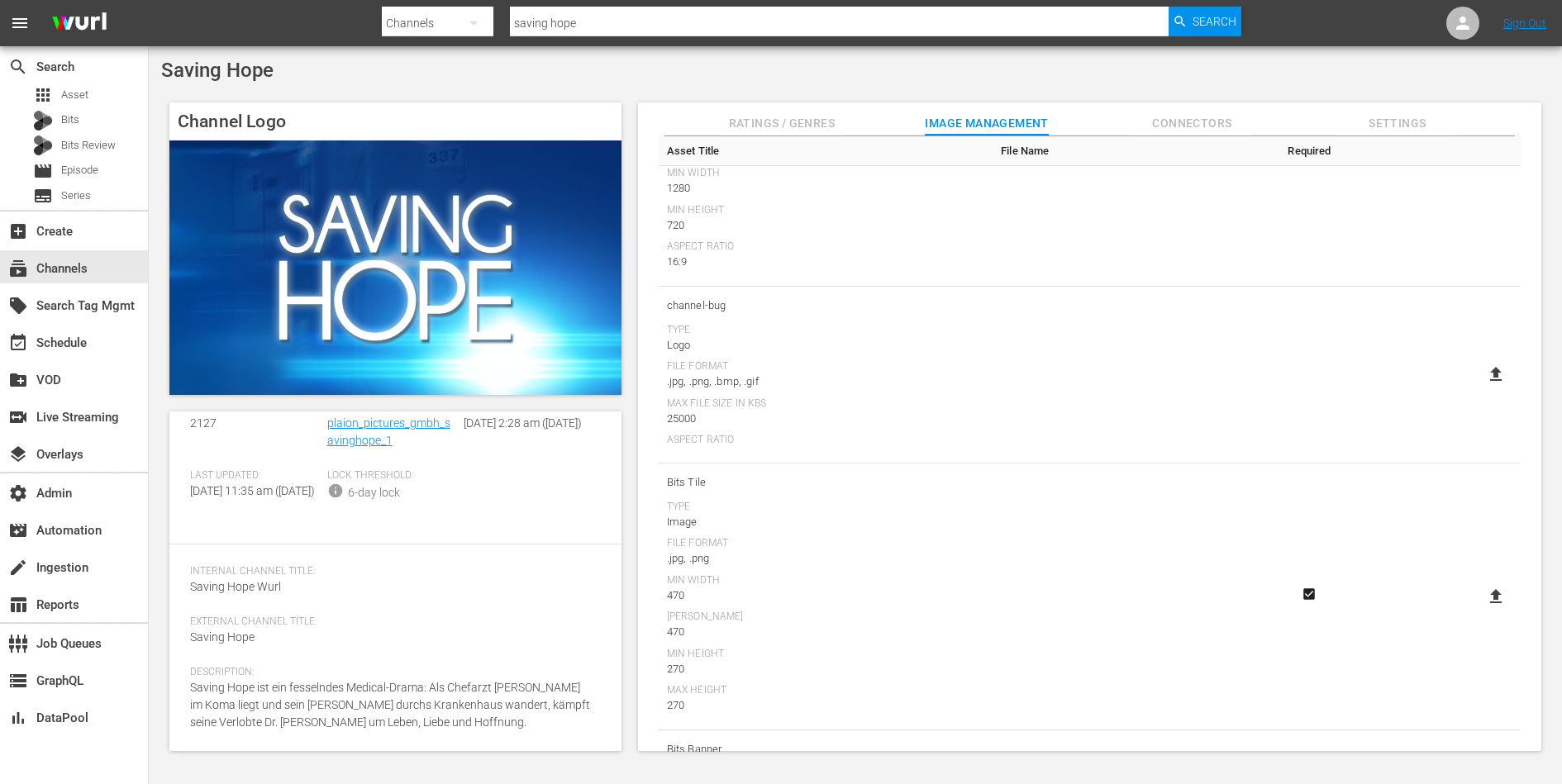
scroll to position [56, 0]
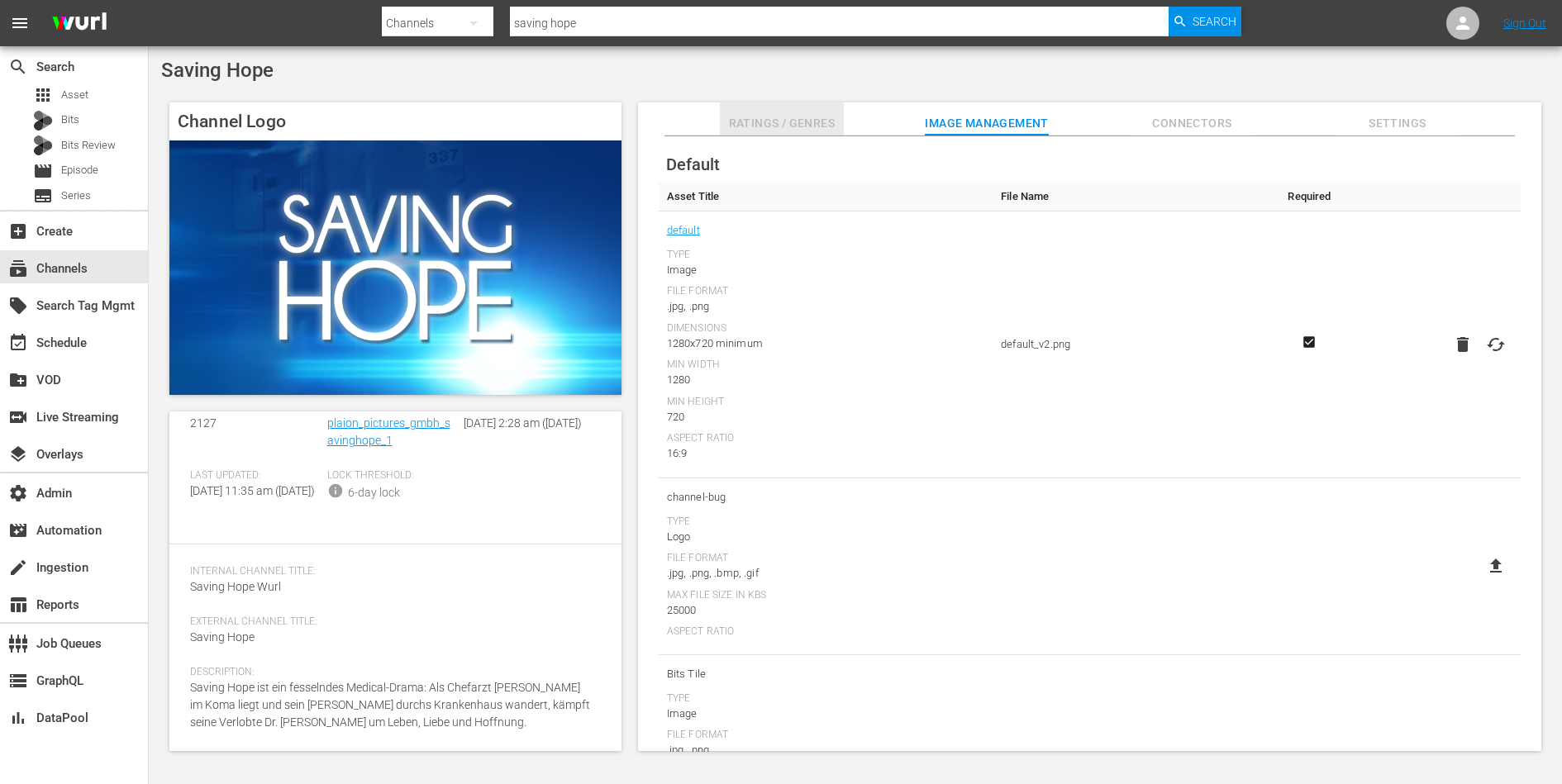
click at [769, 118] on span "Ratings / Genres" at bounding box center [781, 123] width 124 height 20
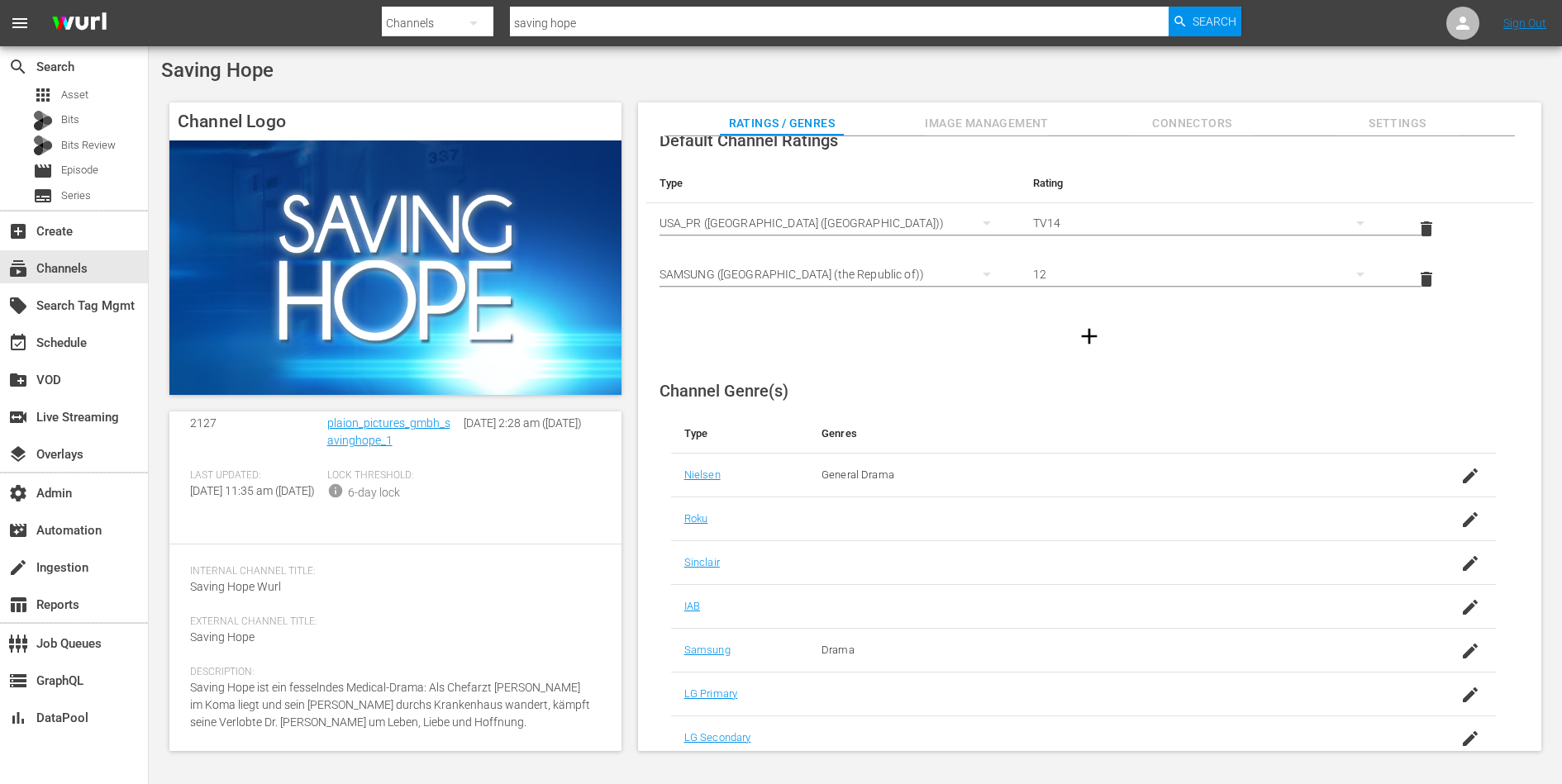
scroll to position [0, 0]
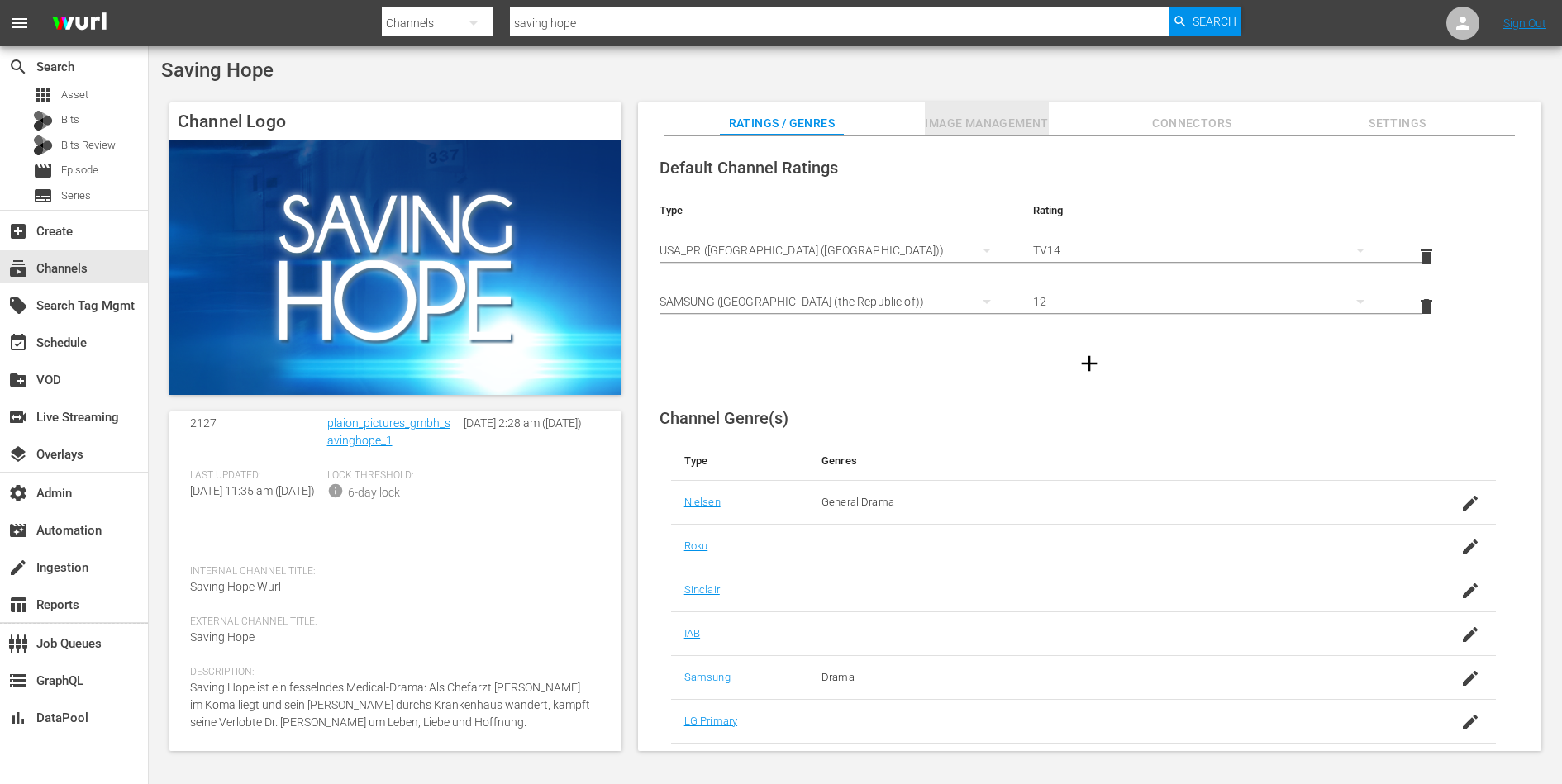
click at [978, 127] on span "Image Management" at bounding box center [987, 123] width 124 height 20
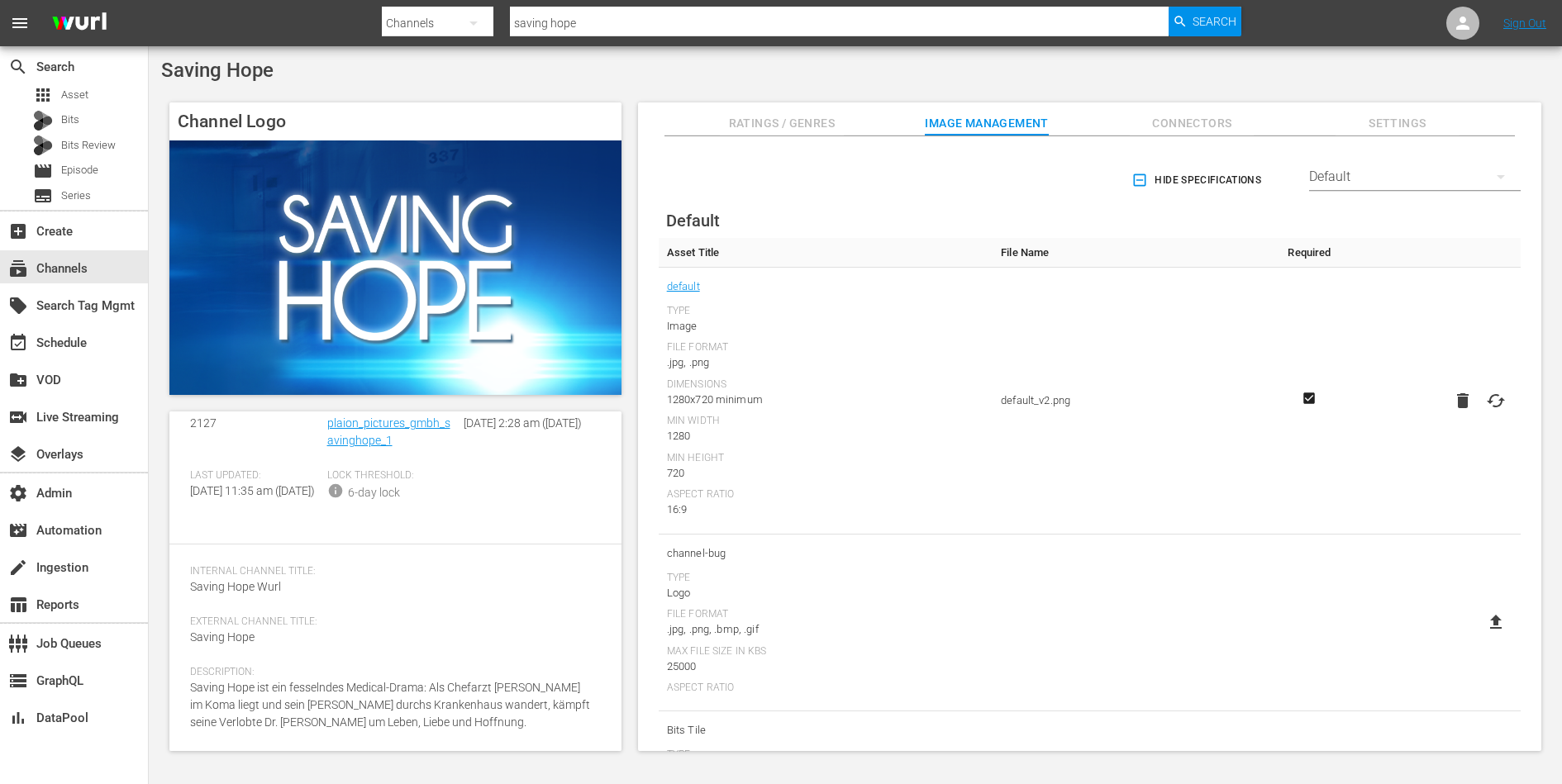
click at [1340, 181] on div "Default" at bounding box center [1415, 177] width 211 height 47
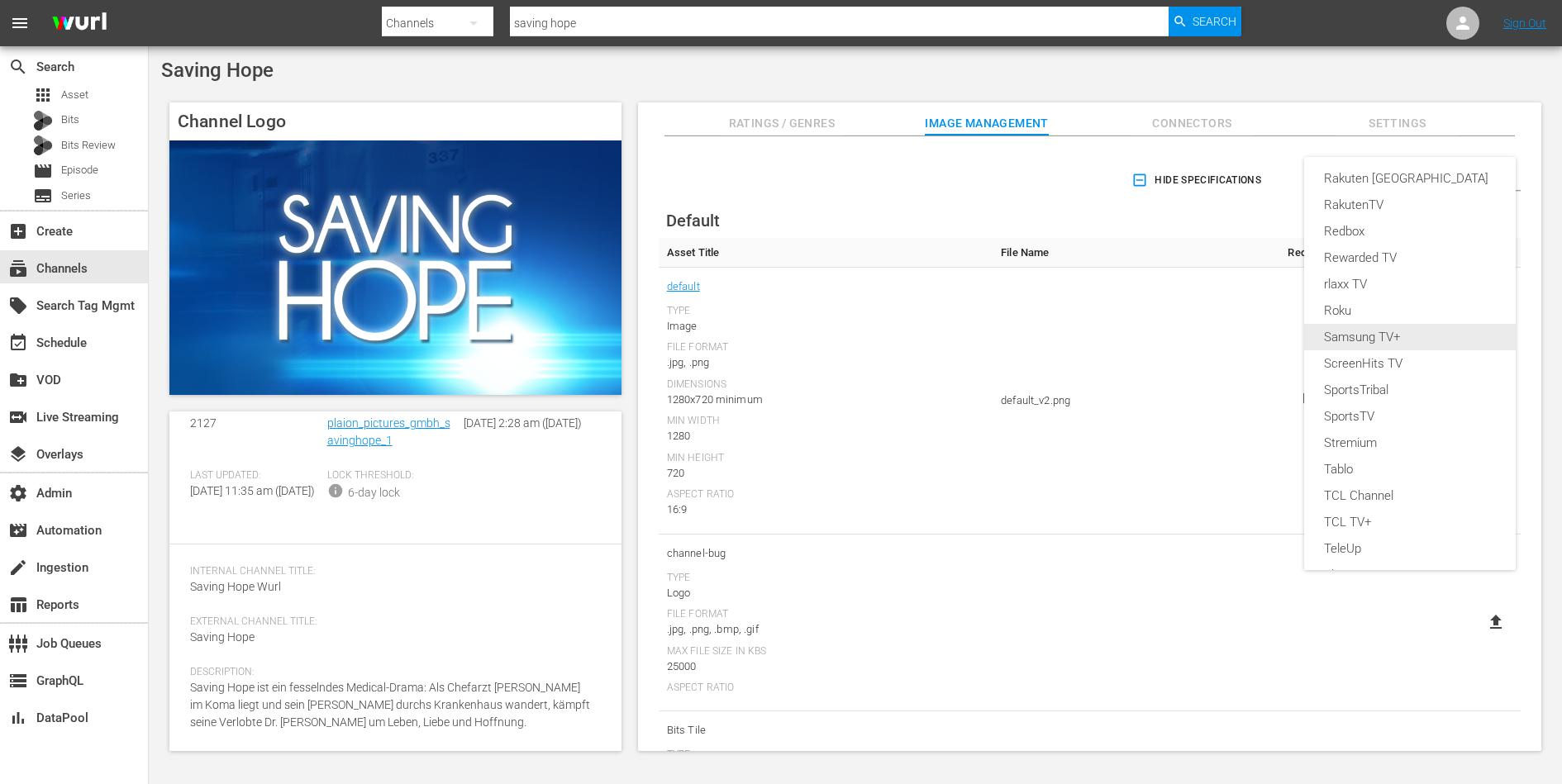
click at [1353, 333] on div "Samsung TV+" at bounding box center [1410, 337] width 172 height 26
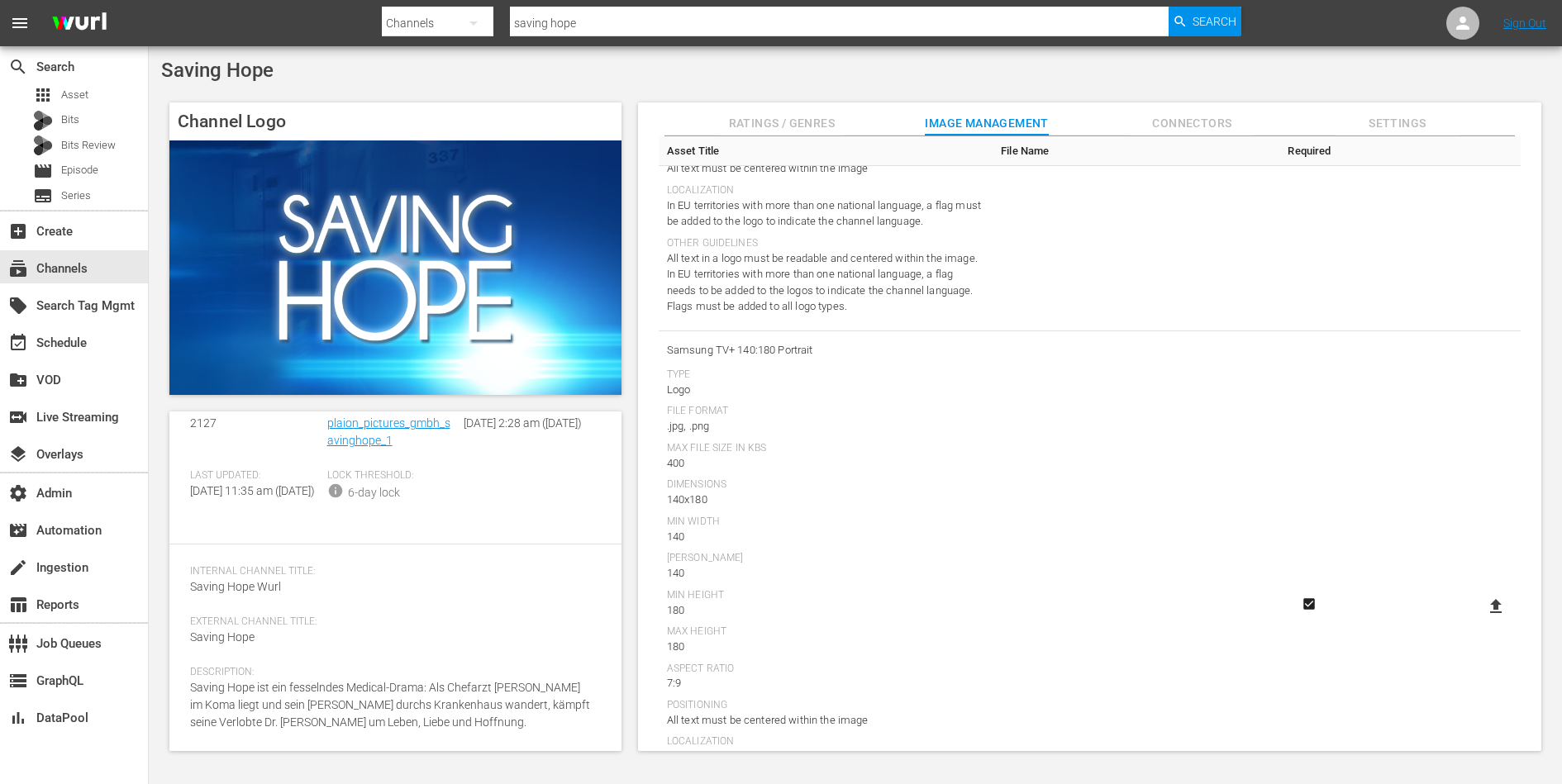
scroll to position [901, 0]
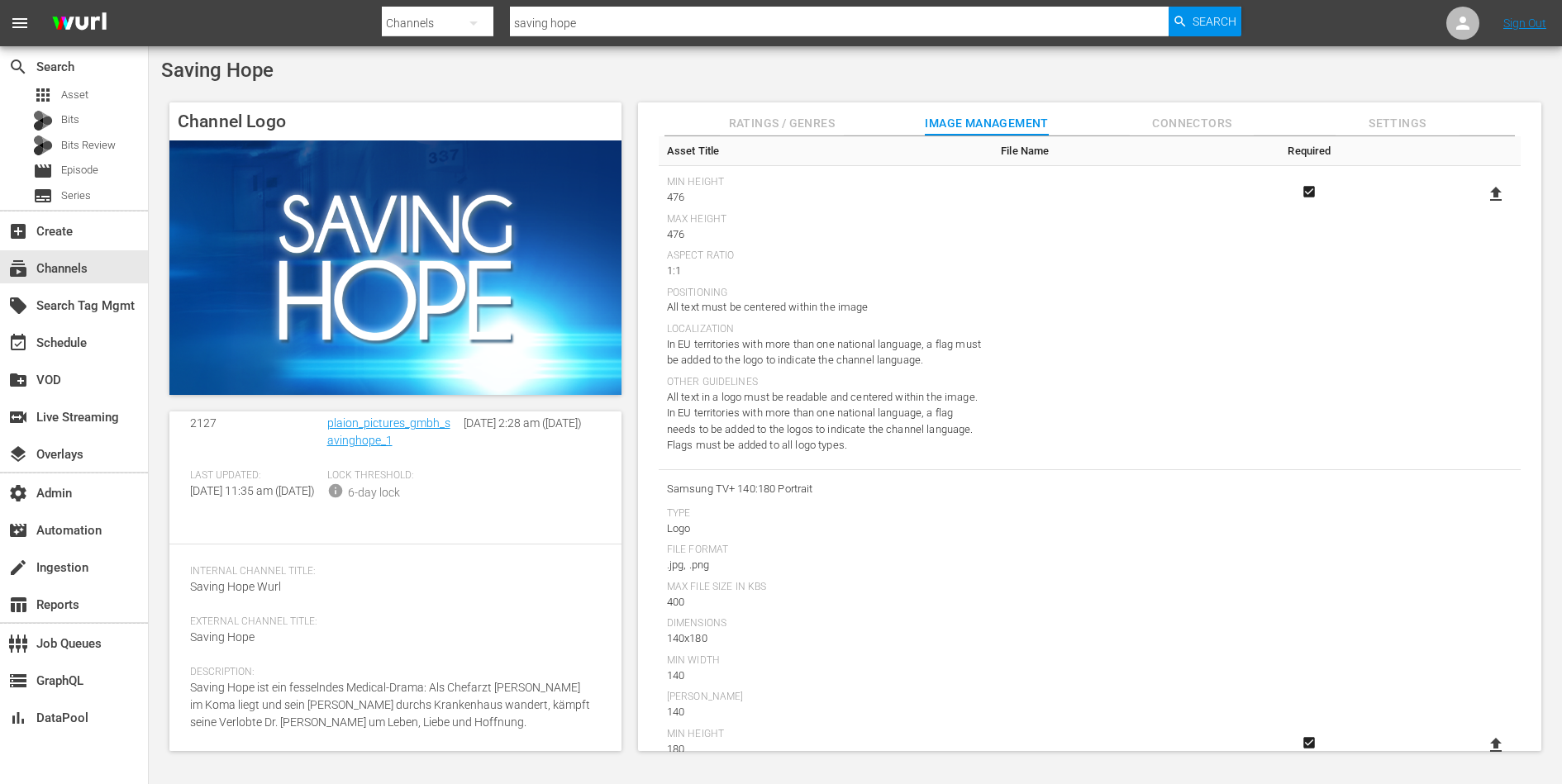
click at [1209, 127] on span "Connectors" at bounding box center [1191, 123] width 124 height 20
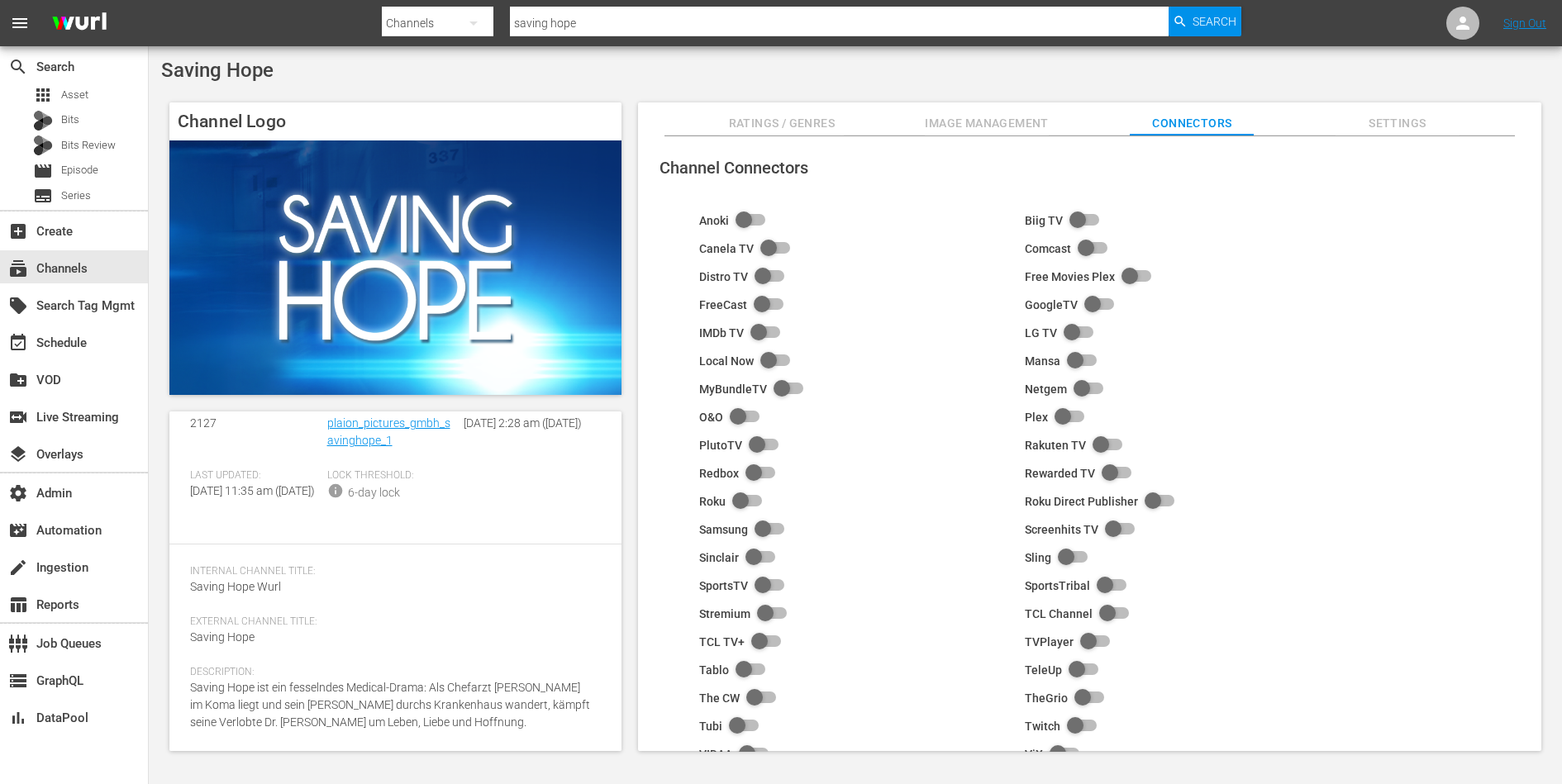
scroll to position [104, 0]
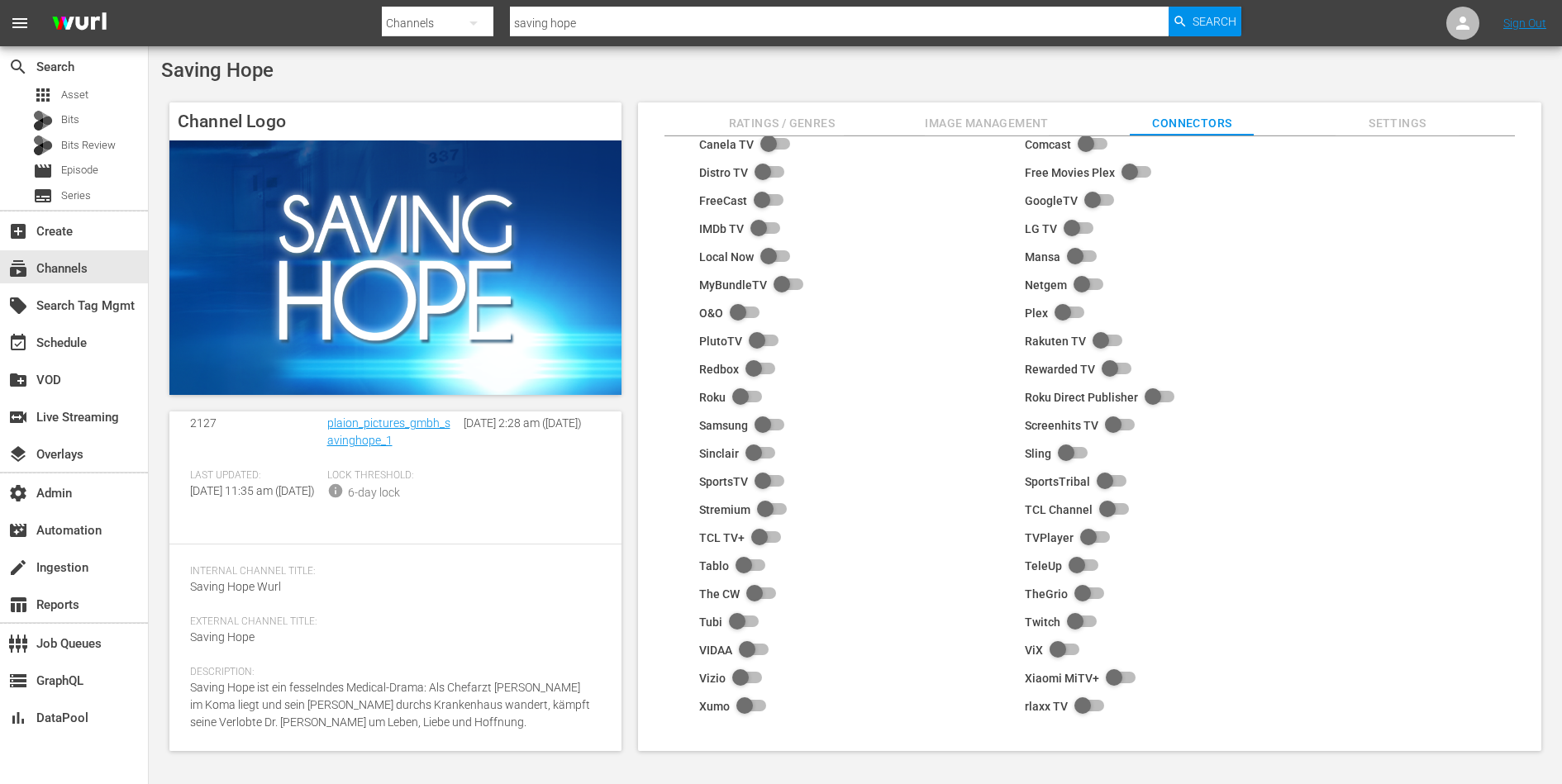
click at [1369, 134] on button "Settings" at bounding box center [1397, 119] width 124 height 33
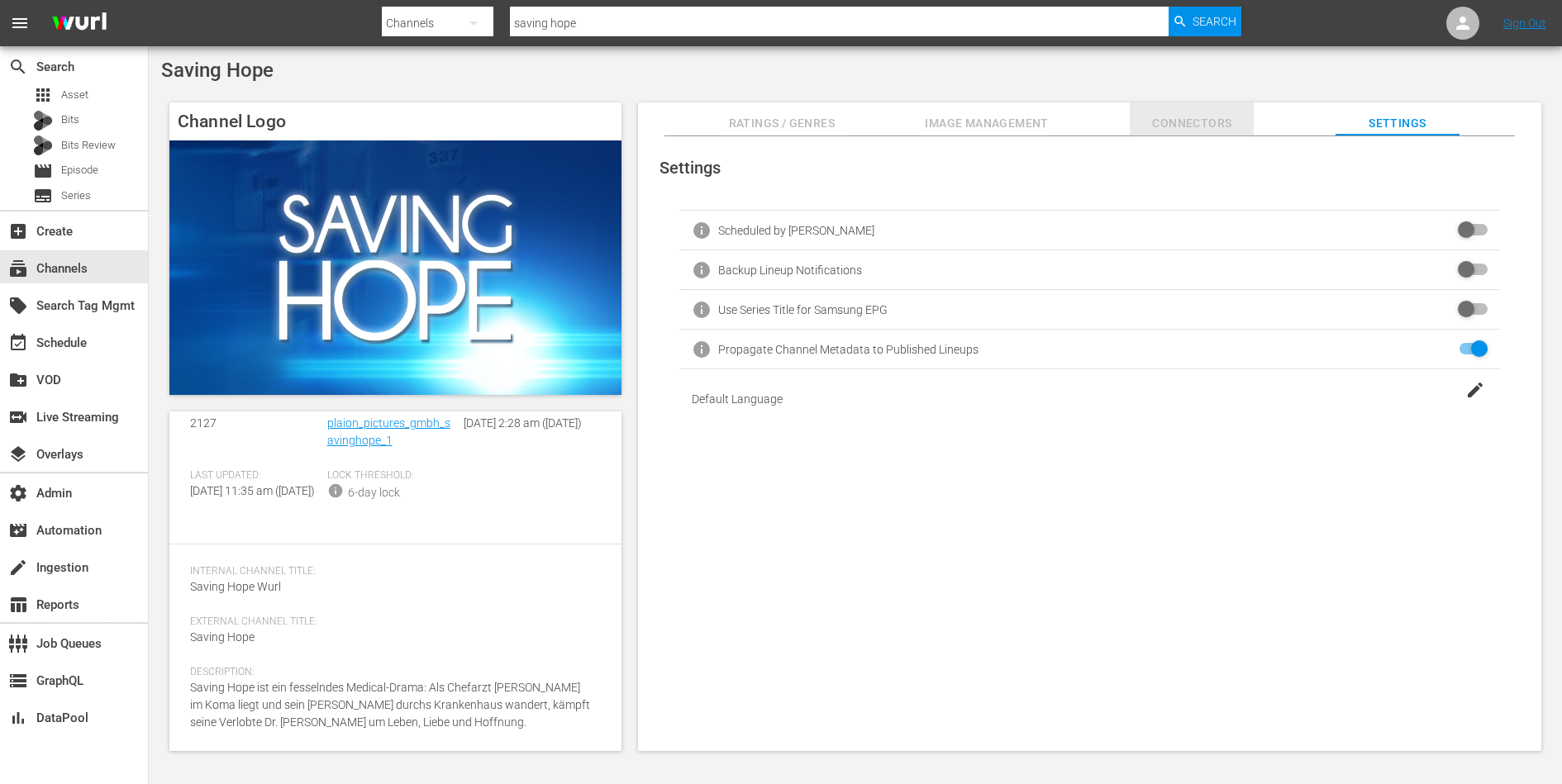
click at [1179, 130] on span "Connectors" at bounding box center [1191, 123] width 124 height 20
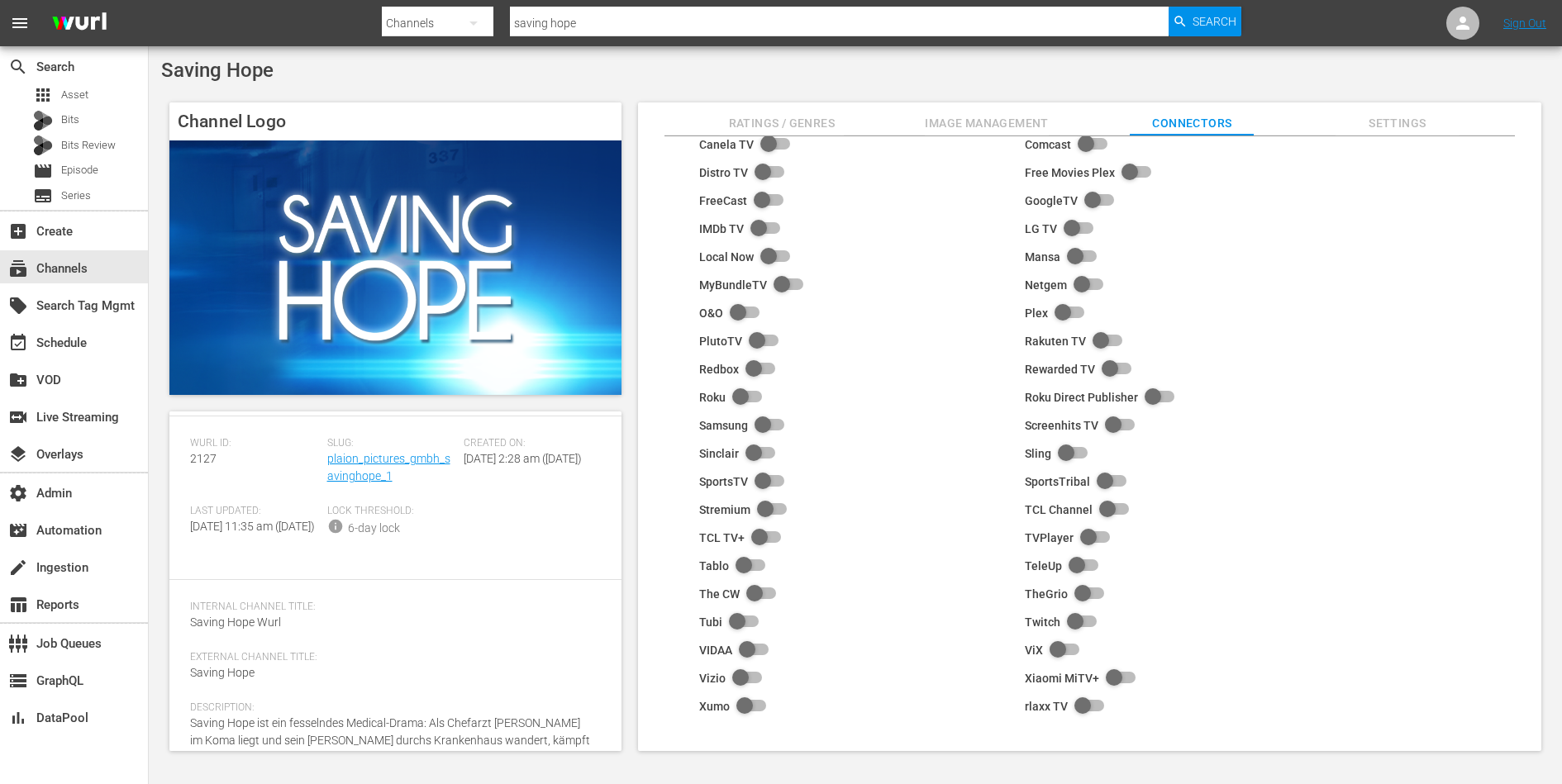
scroll to position [0, 0]
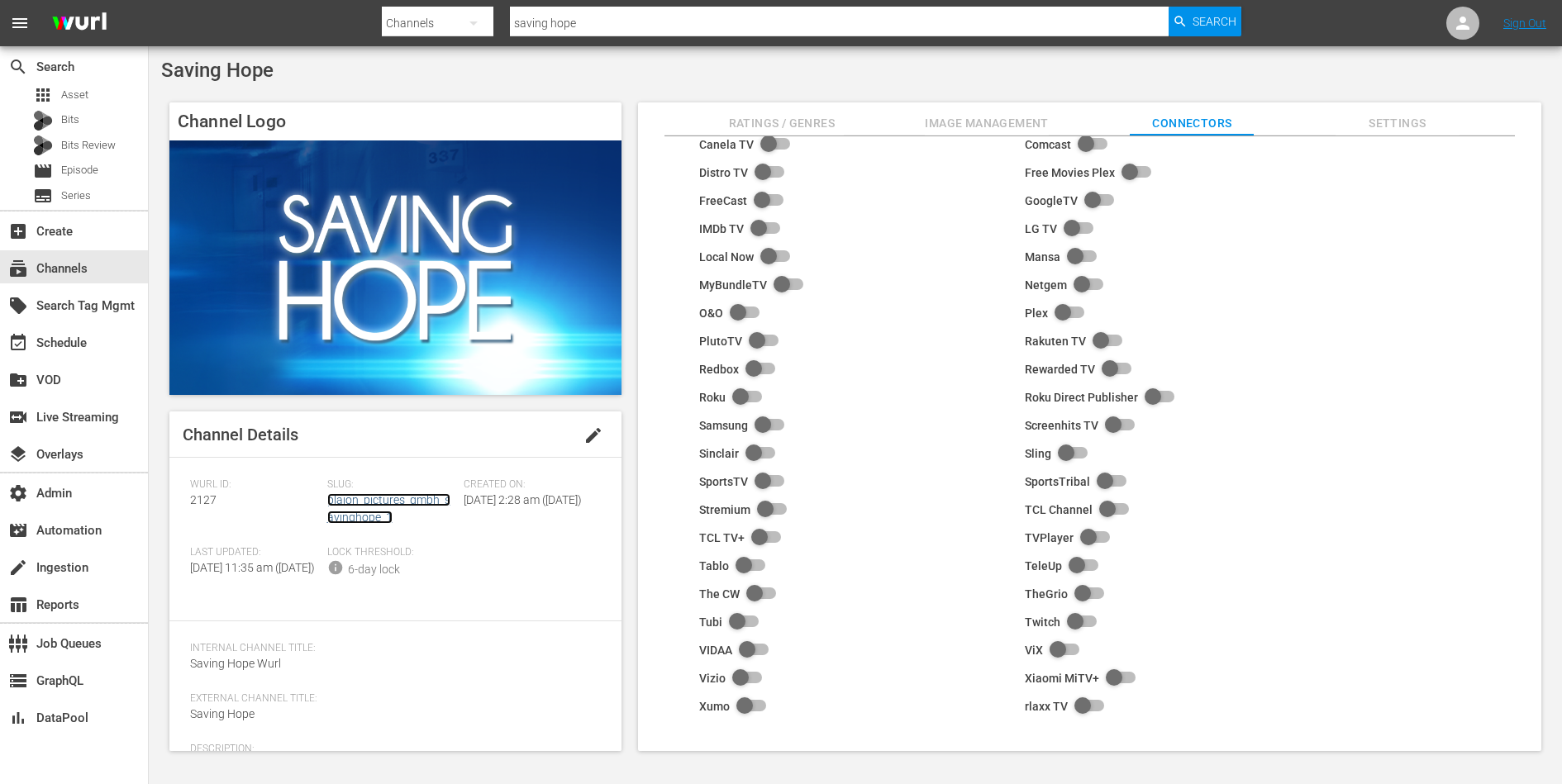
click at [366, 500] on link "plaion_pictures_gmbh_savinghope_1" at bounding box center [389, 508] width 123 height 31
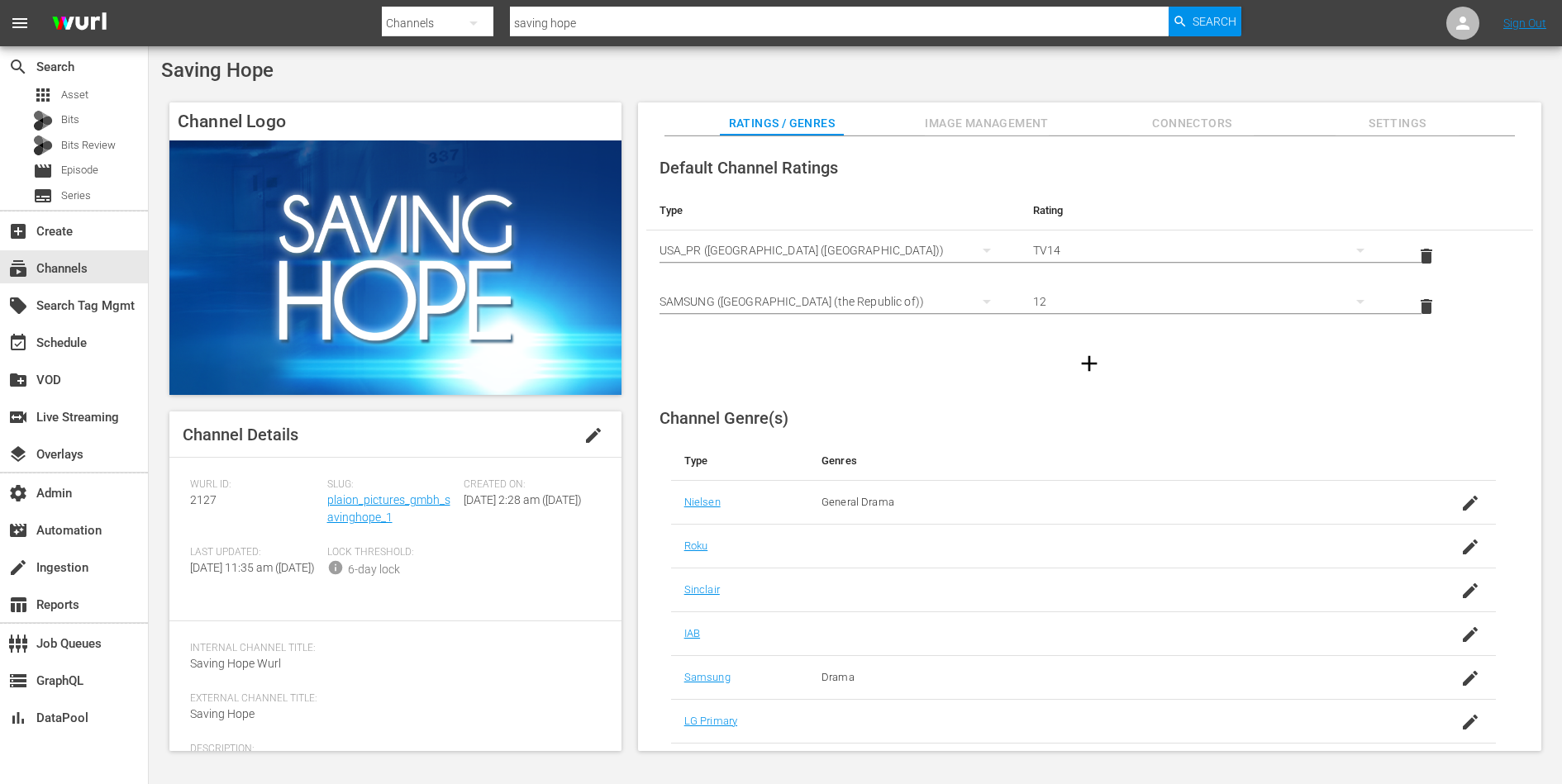
click at [1000, 123] on span "Image Management" at bounding box center [987, 123] width 124 height 20
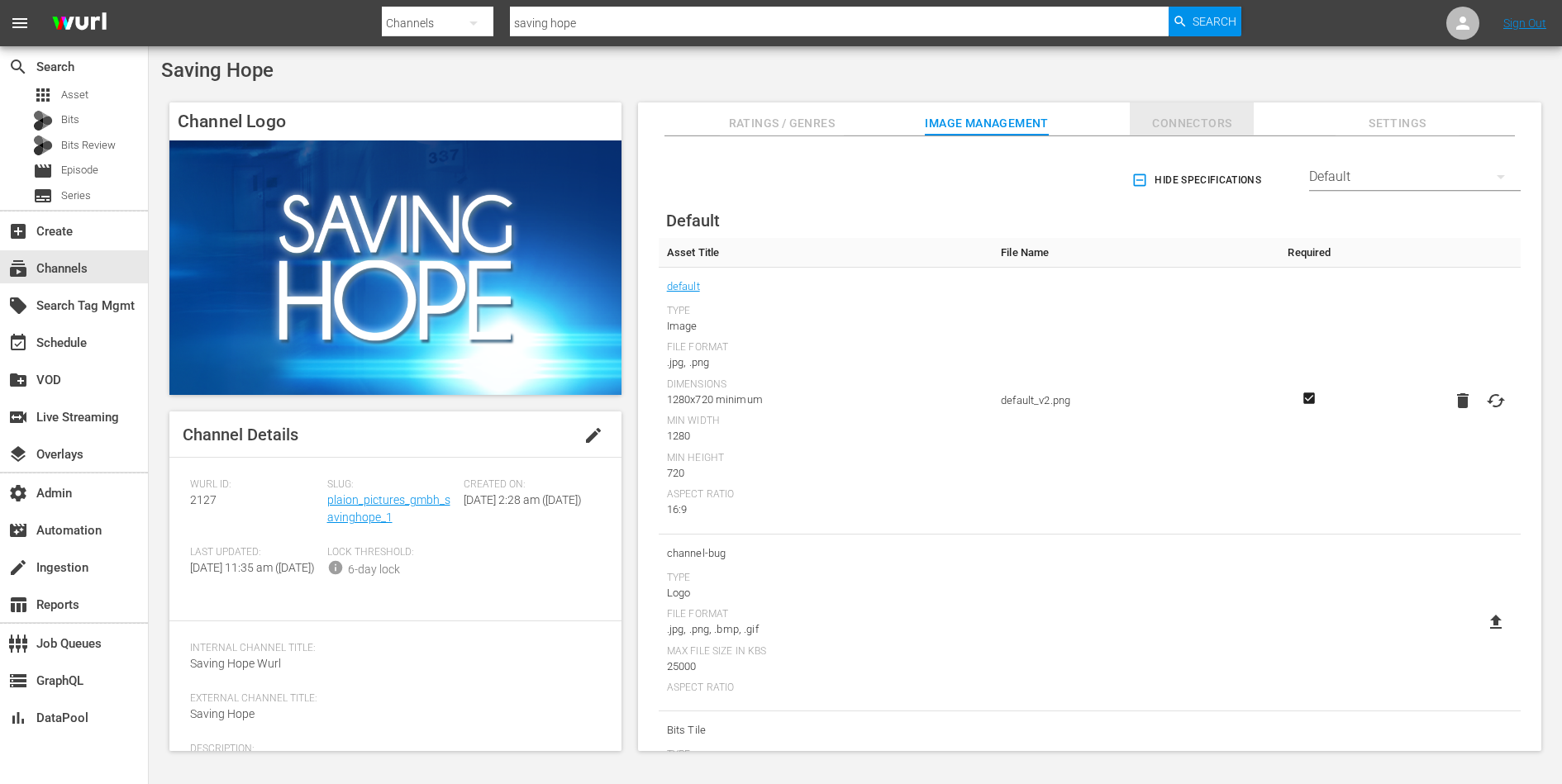
click at [1186, 134] on button "Connectors" at bounding box center [1191, 119] width 124 height 33
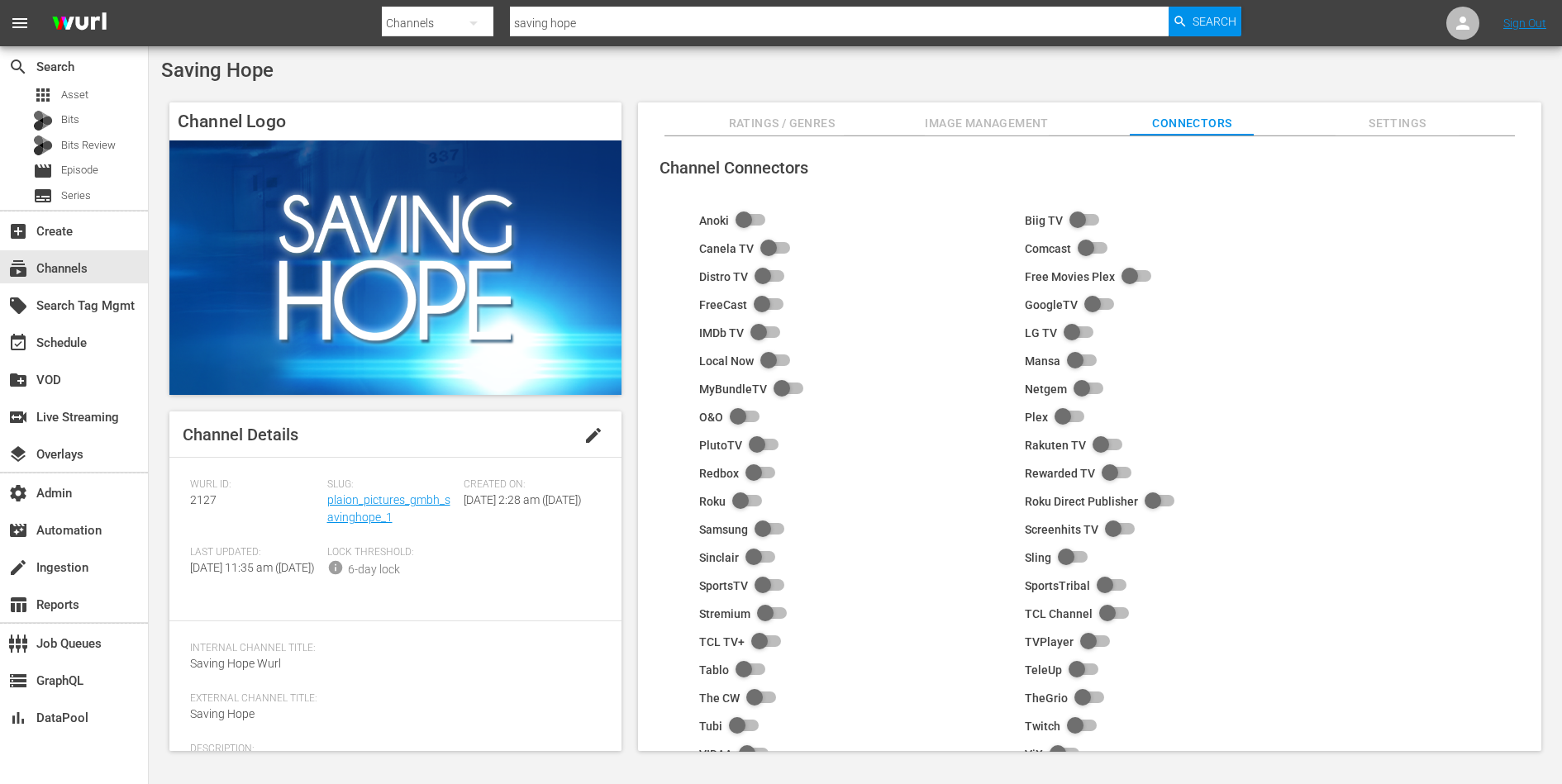
scroll to position [104, 0]
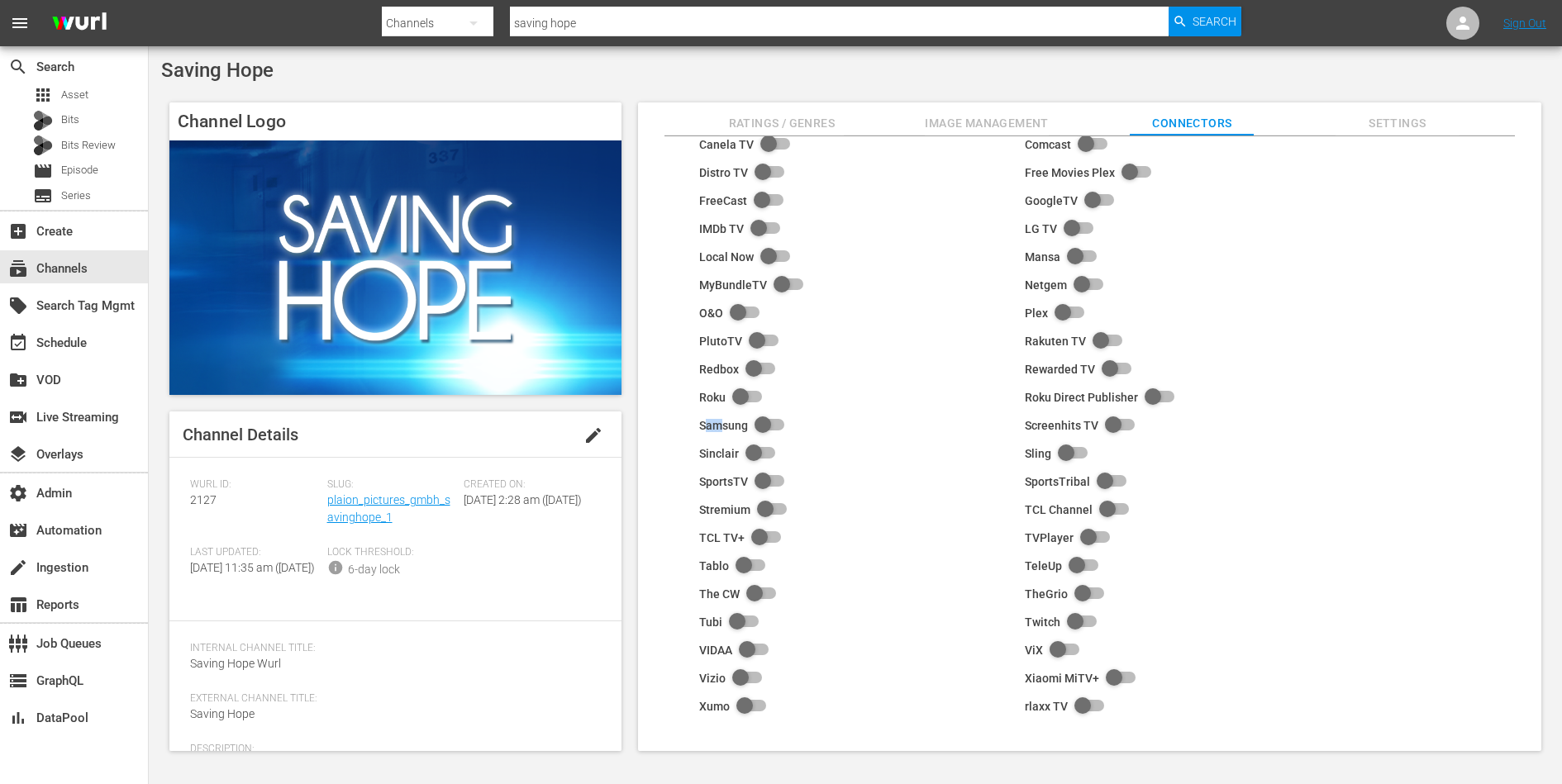
drag, startPoint x: 708, startPoint y: 428, endPoint x: 722, endPoint y: 428, distance: 14.0
click at [722, 428] on div "Samsung" at bounding box center [723, 425] width 48 height 13
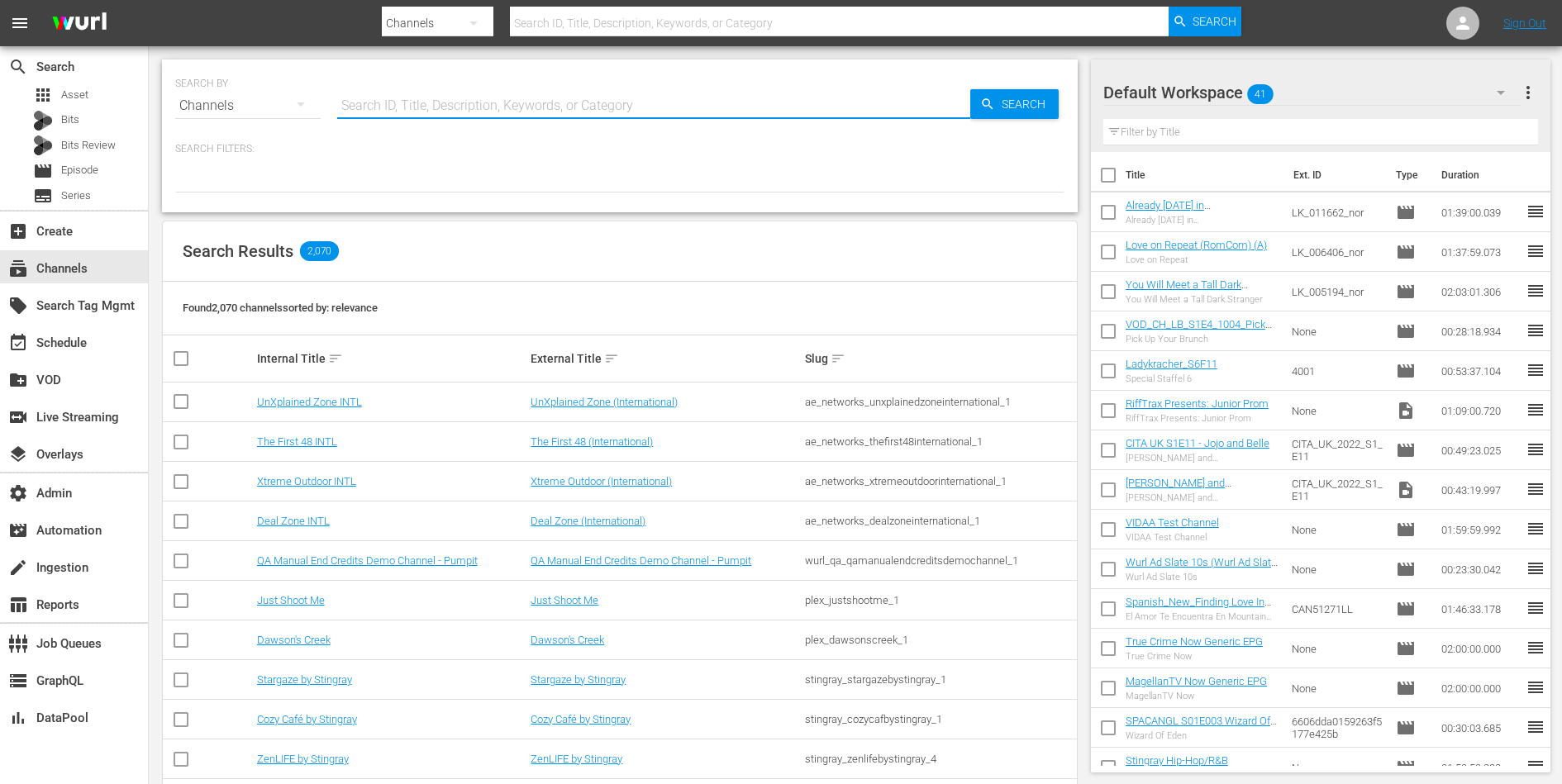
click at [403, 111] on input "text" at bounding box center [654, 106] width 633 height 40
type input "get"
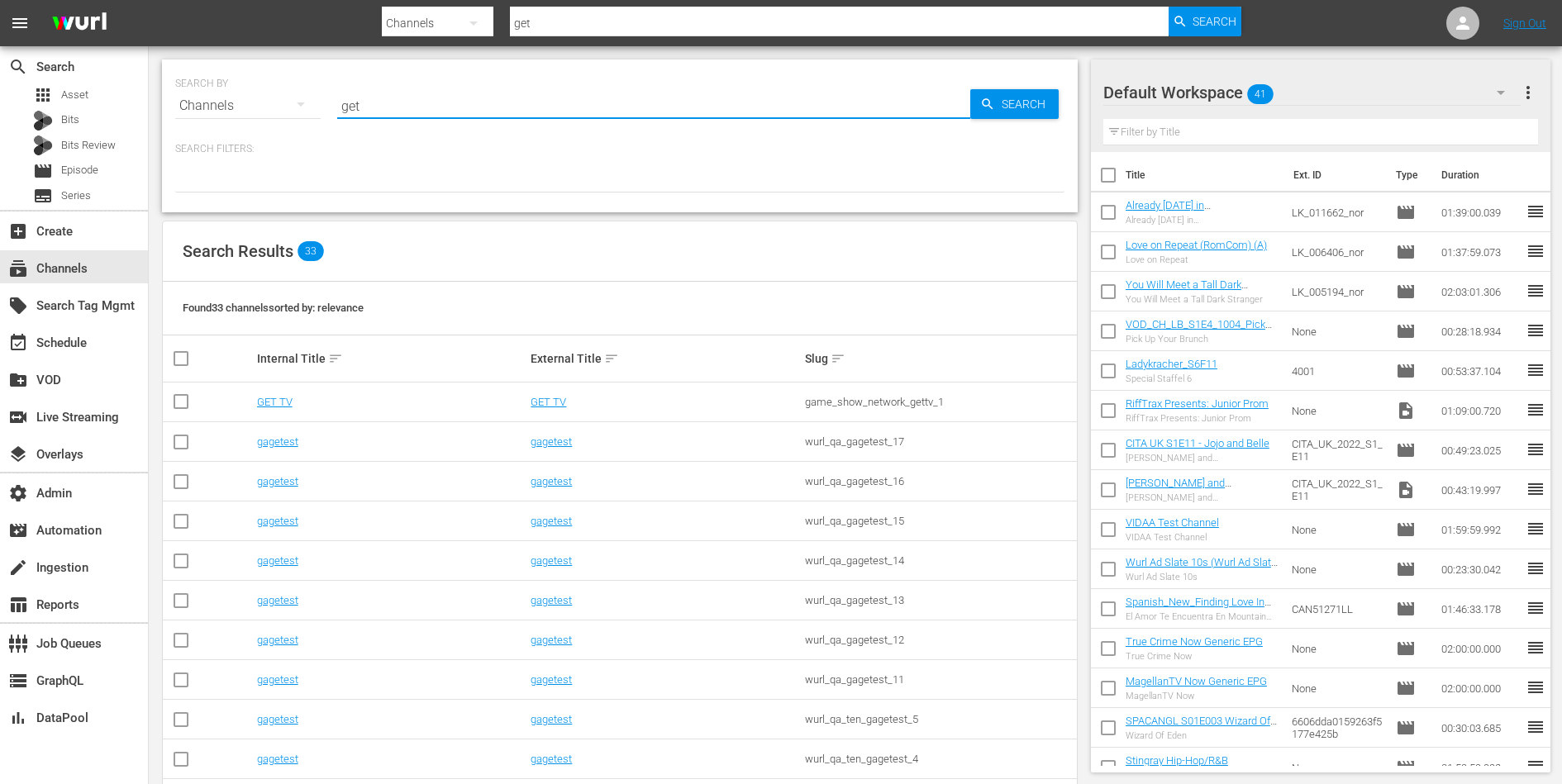
click at [265, 395] on td "GET TV" at bounding box center [391, 402] width 274 height 40
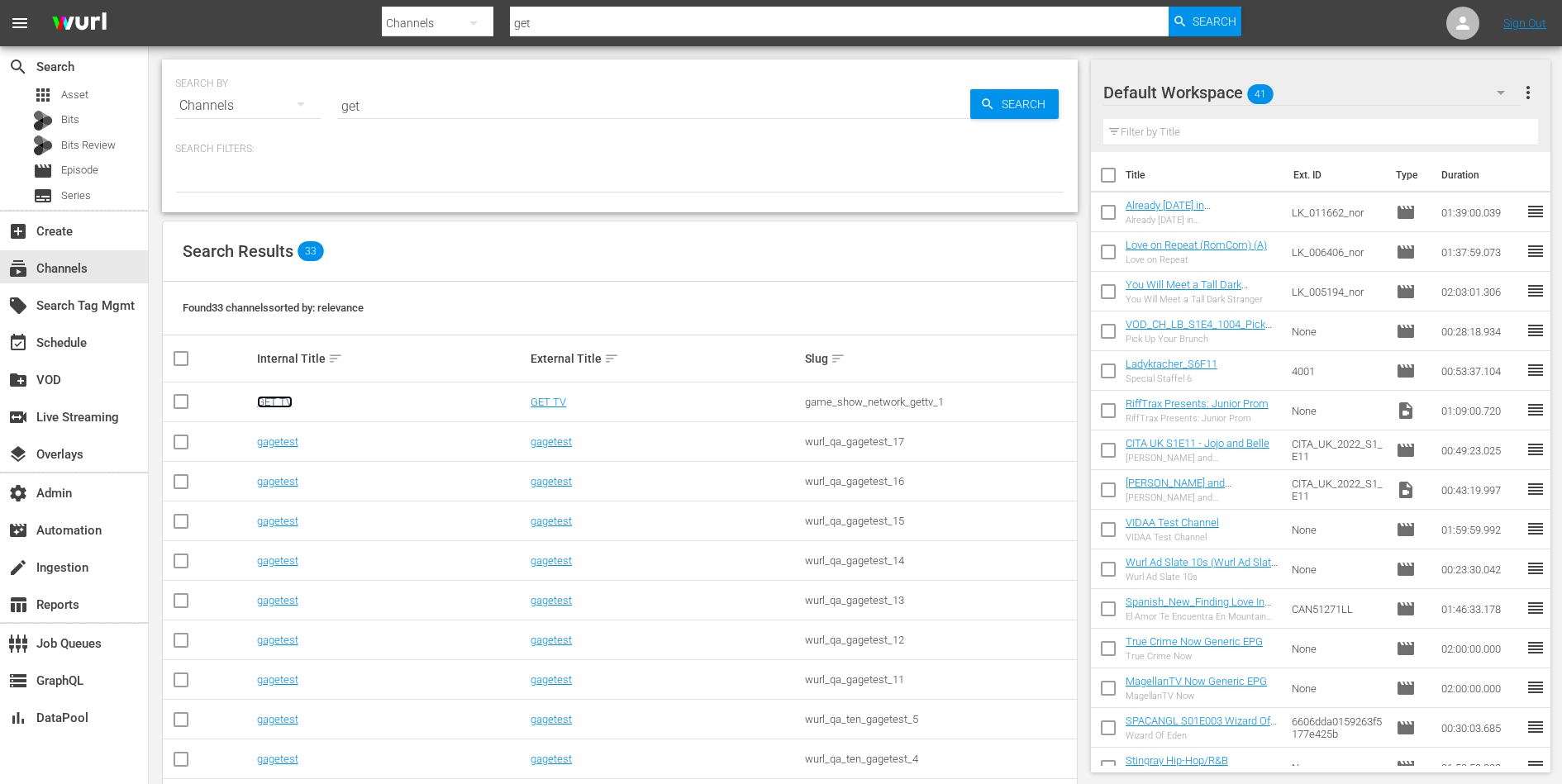
click at [265, 399] on link "GET TV" at bounding box center [275, 402] width 35 height 12
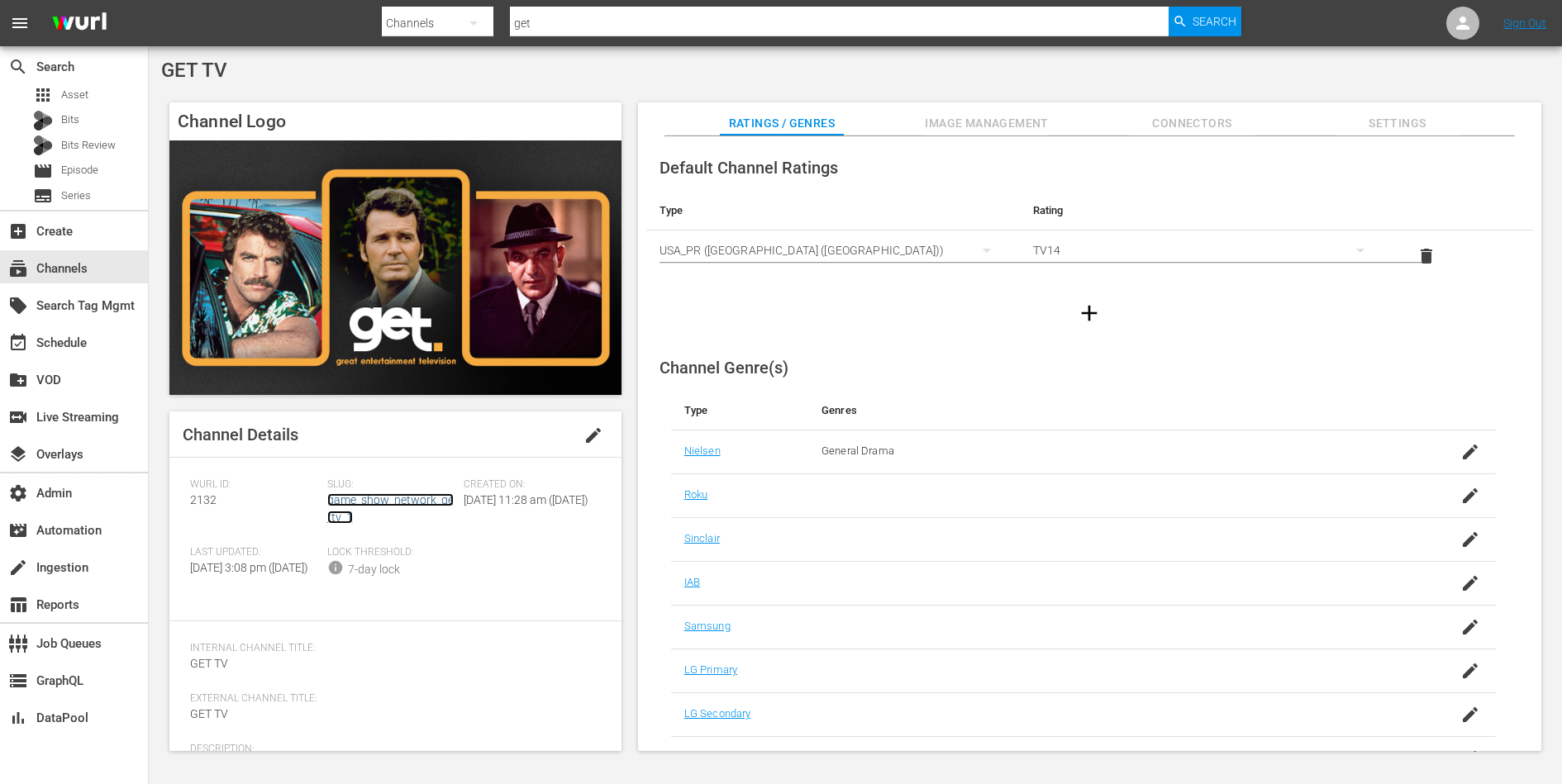
click at [336, 497] on link "game_show_network_gettv_1" at bounding box center [391, 508] width 127 height 31
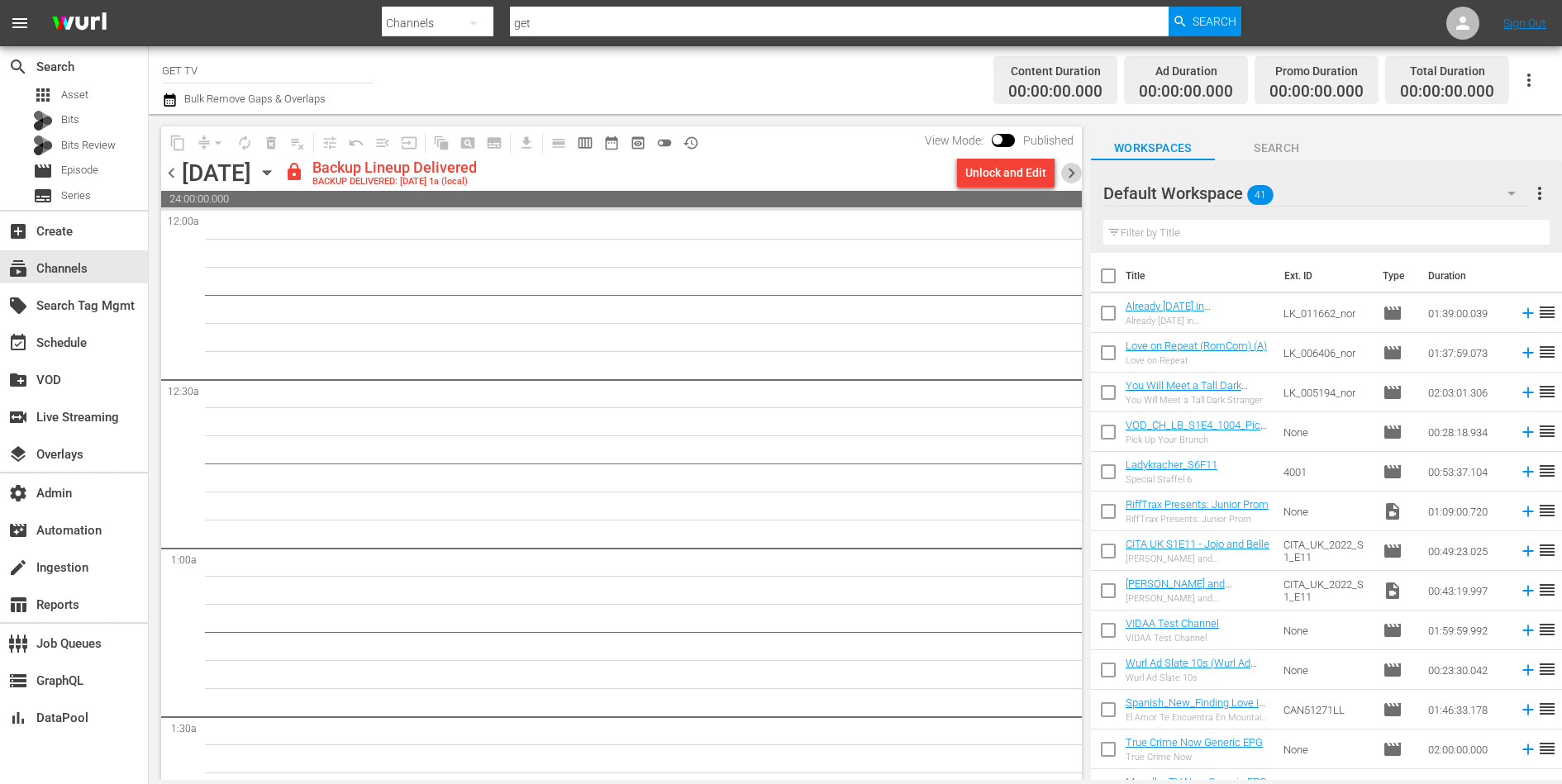
click at [1073, 169] on span "chevron_right" at bounding box center [1071, 173] width 20 height 20
click at [172, 174] on span "chevron_left" at bounding box center [171, 173] width 20 height 20
click at [112, 95] on div "apps Asset" at bounding box center [74, 95] width 148 height 23
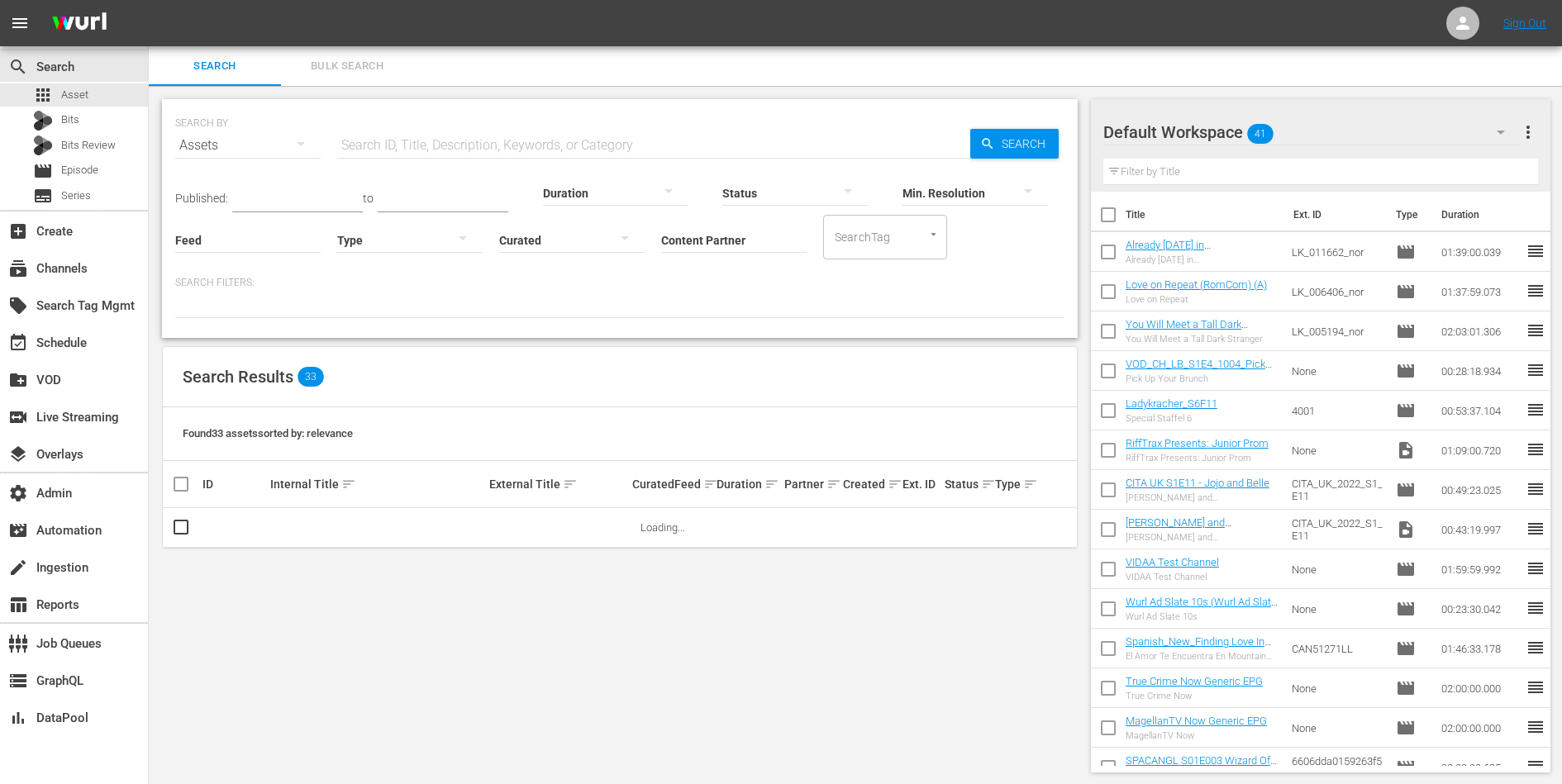
click at [688, 249] on input "Content Partner" at bounding box center [734, 241] width 145 height 60
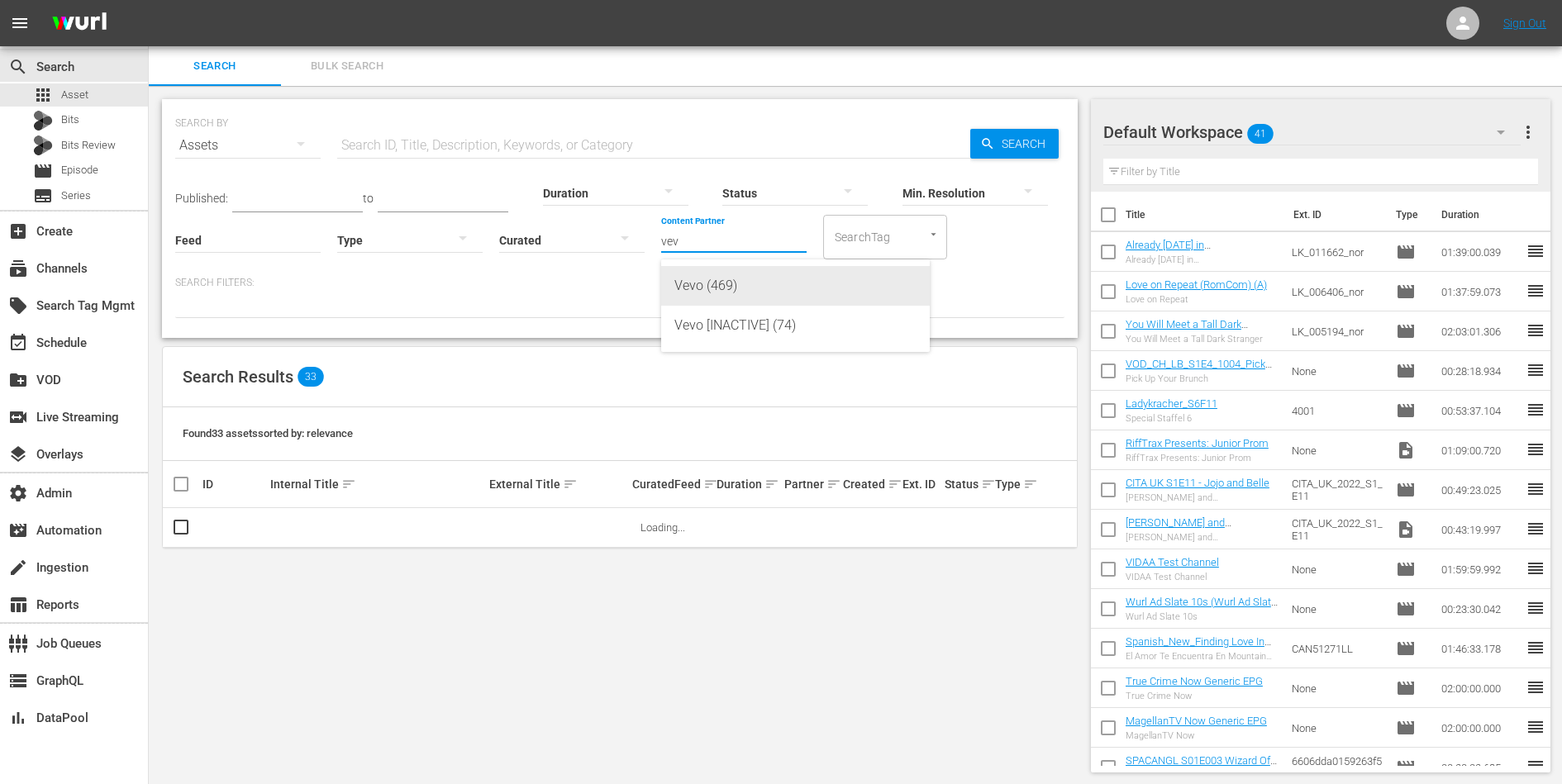
click at [700, 288] on div "Vevo (469)" at bounding box center [796, 285] width 242 height 40
type input "Vevo (469)"
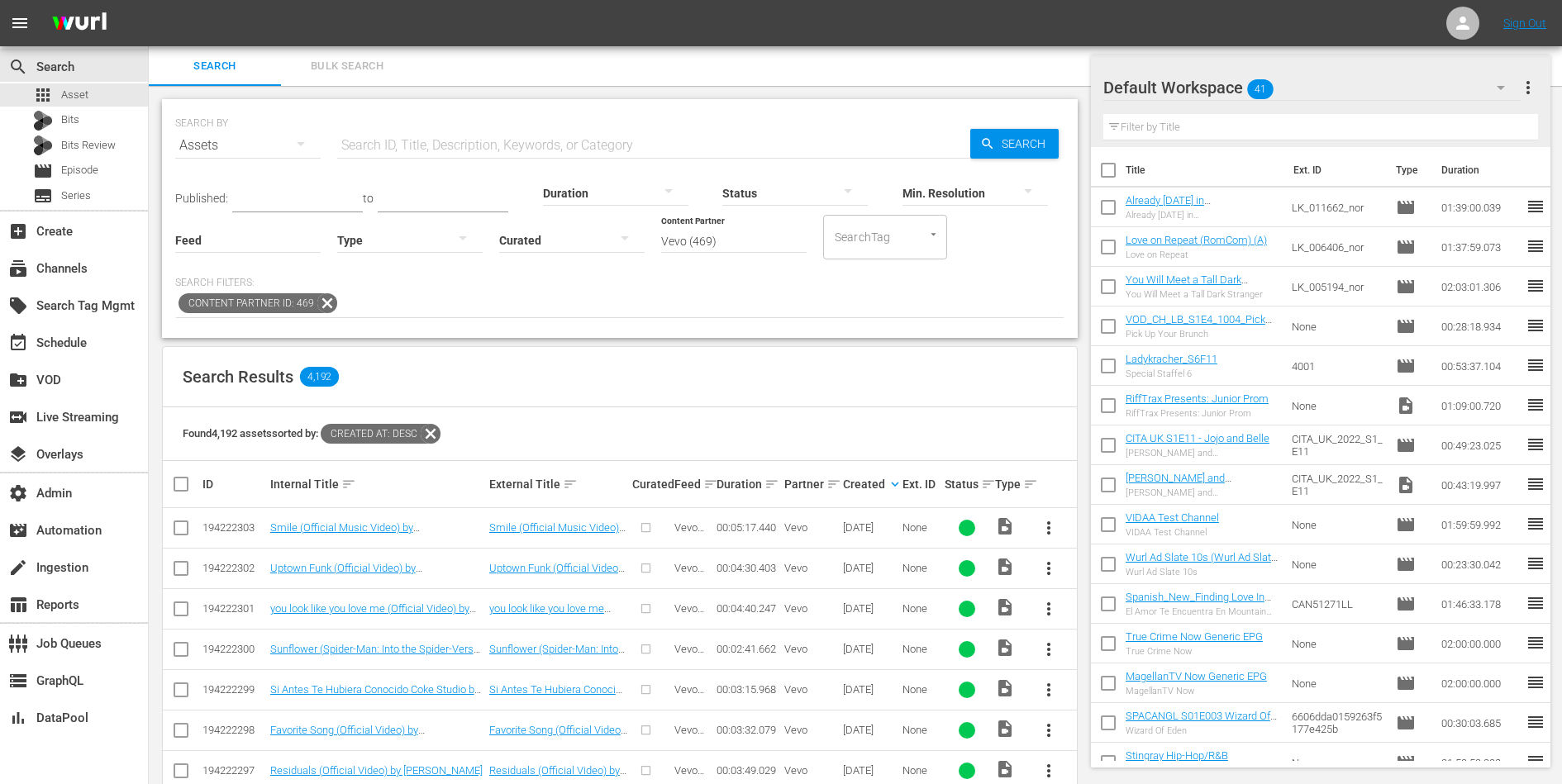
scroll to position [361, 0]
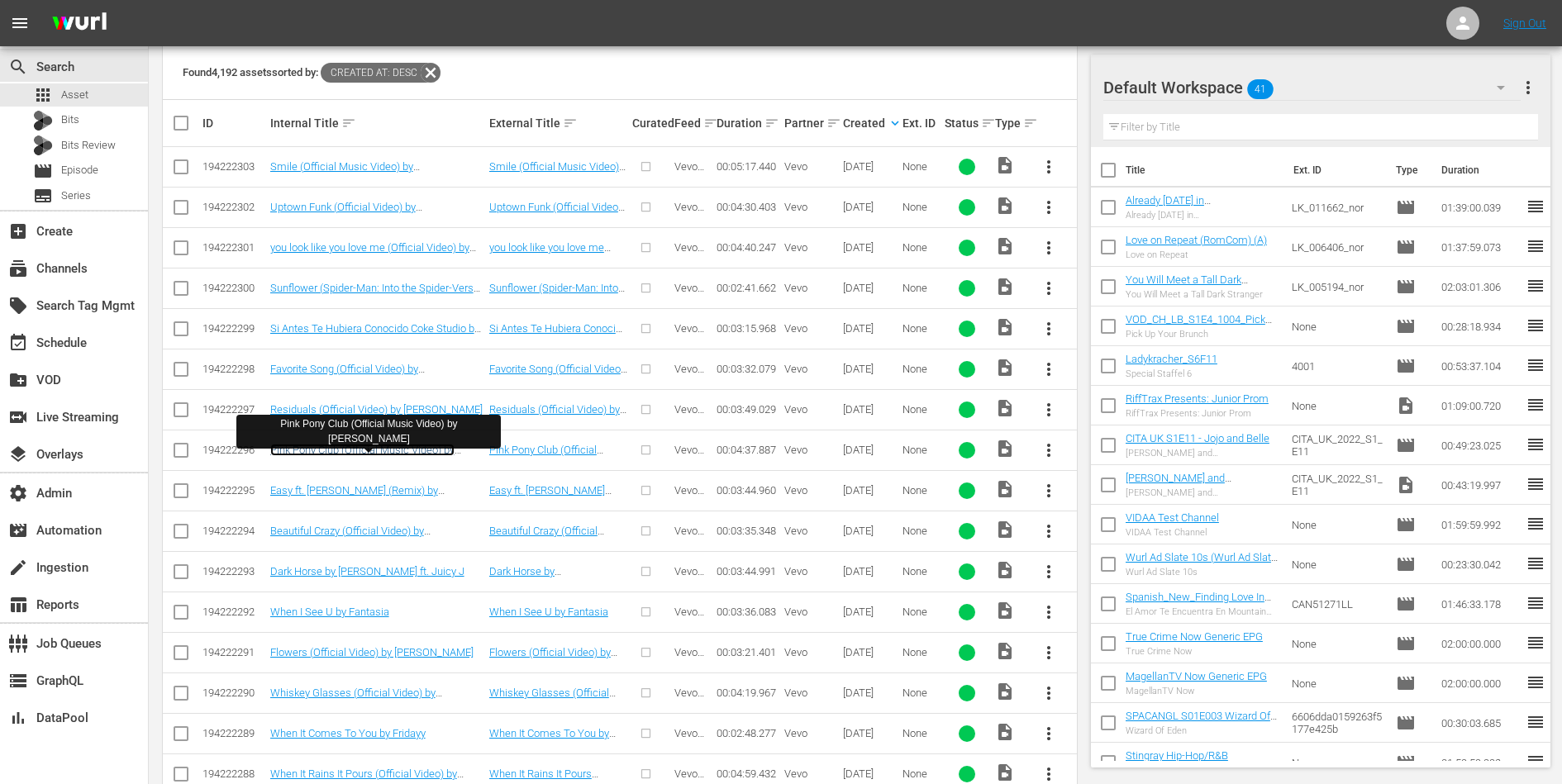
click at [303, 445] on link "Pink Pony Club (Official Music Video) by [PERSON_NAME]" at bounding box center [362, 456] width 184 height 25
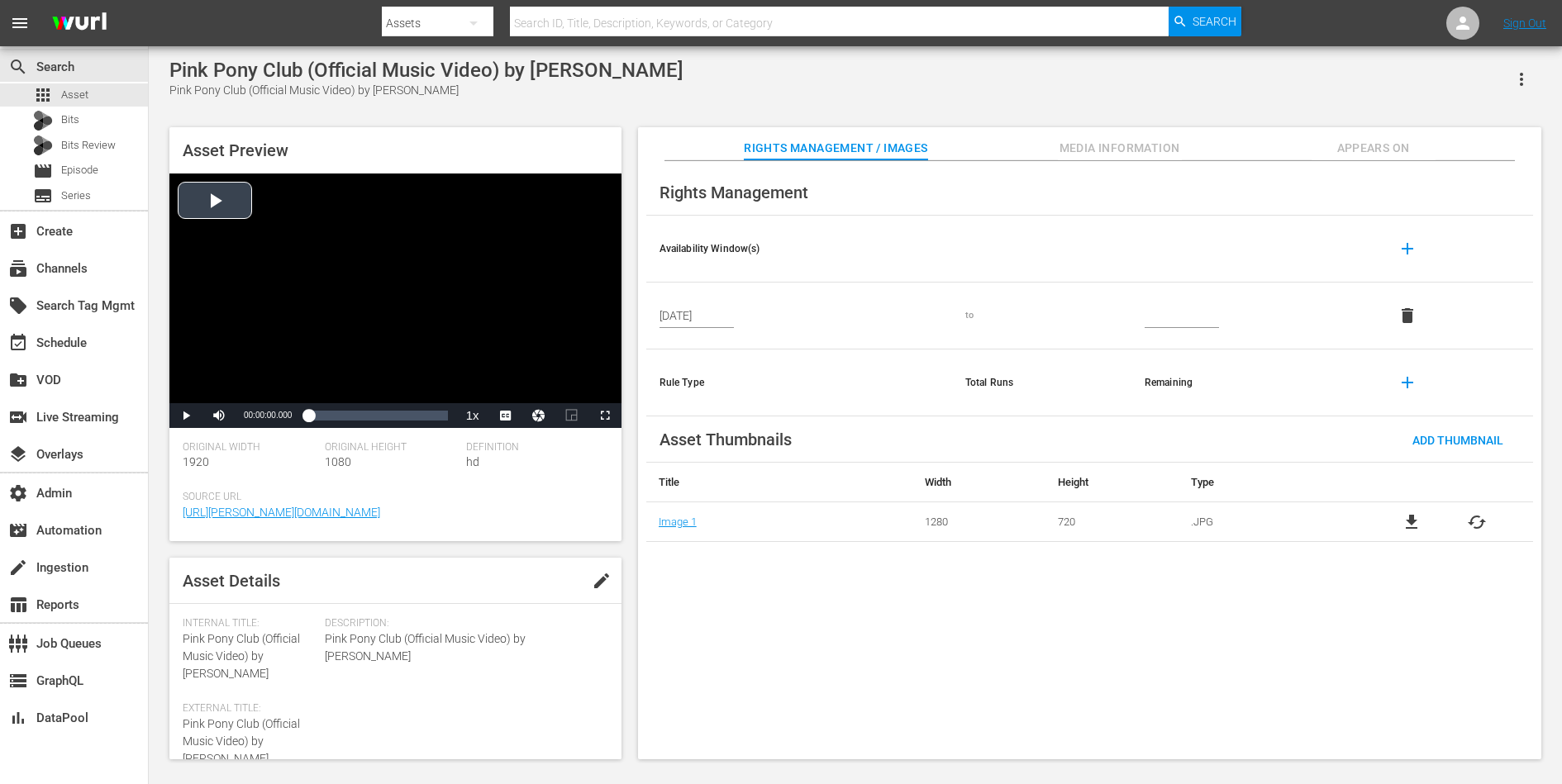
click at [308, 294] on div "Video Player" at bounding box center [395, 288] width 452 height 230
click at [501, 387] on span "CC1 Captions" at bounding box center [505, 392] width 31 height 11
click at [373, 414] on div "Loaded : 17.27% 00:02:18.943 00:00:08.456" at bounding box center [378, 416] width 139 height 17
click at [186, 416] on span "Video Player" at bounding box center [186, 416] width 0 height 0
click at [228, 380] on div "Video Player" at bounding box center [395, 288] width 452 height 230
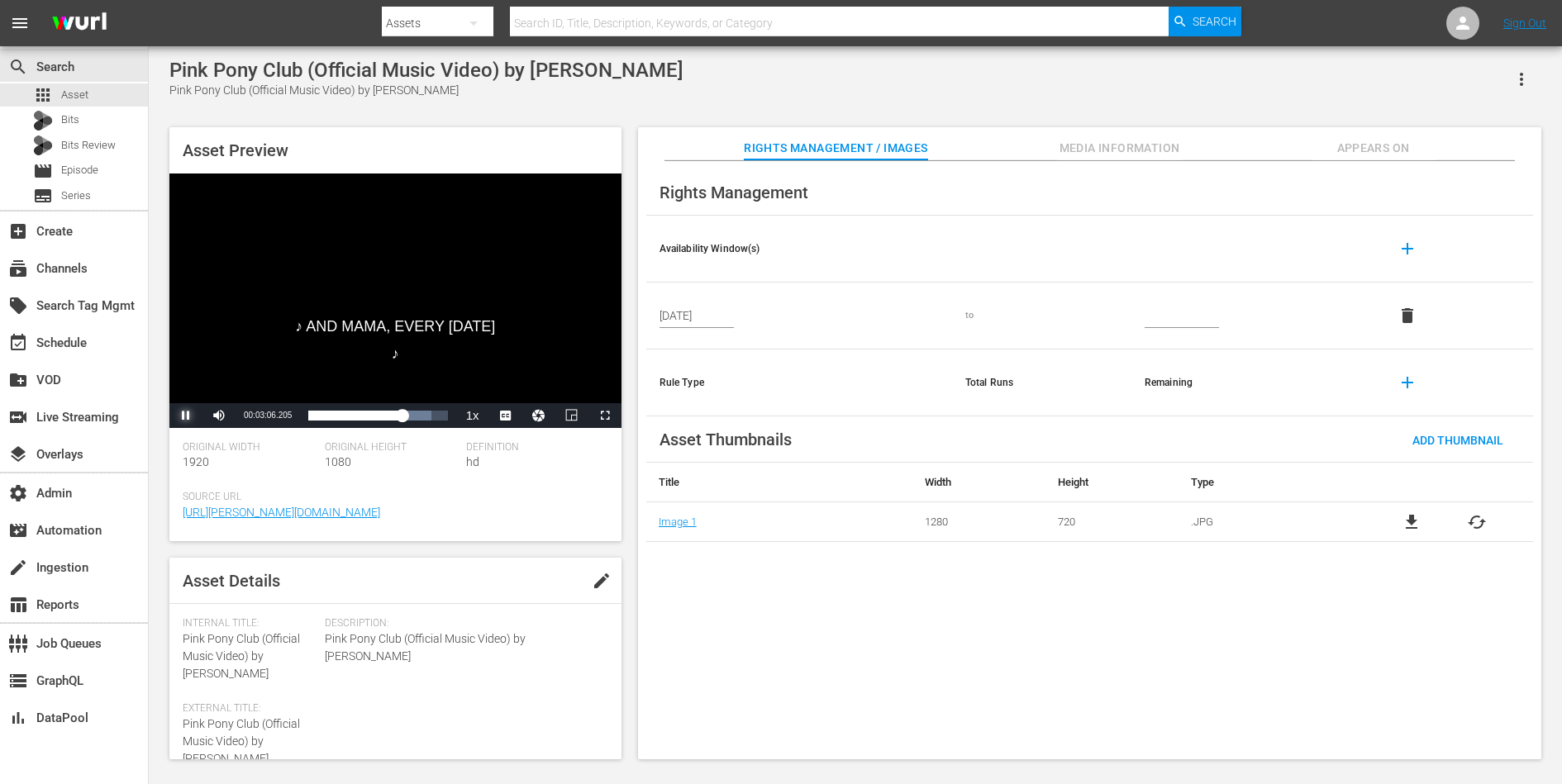
click at [186, 416] on span "Video Player" at bounding box center [186, 416] width 0 height 0
